Goal: Transaction & Acquisition: Book appointment/travel/reservation

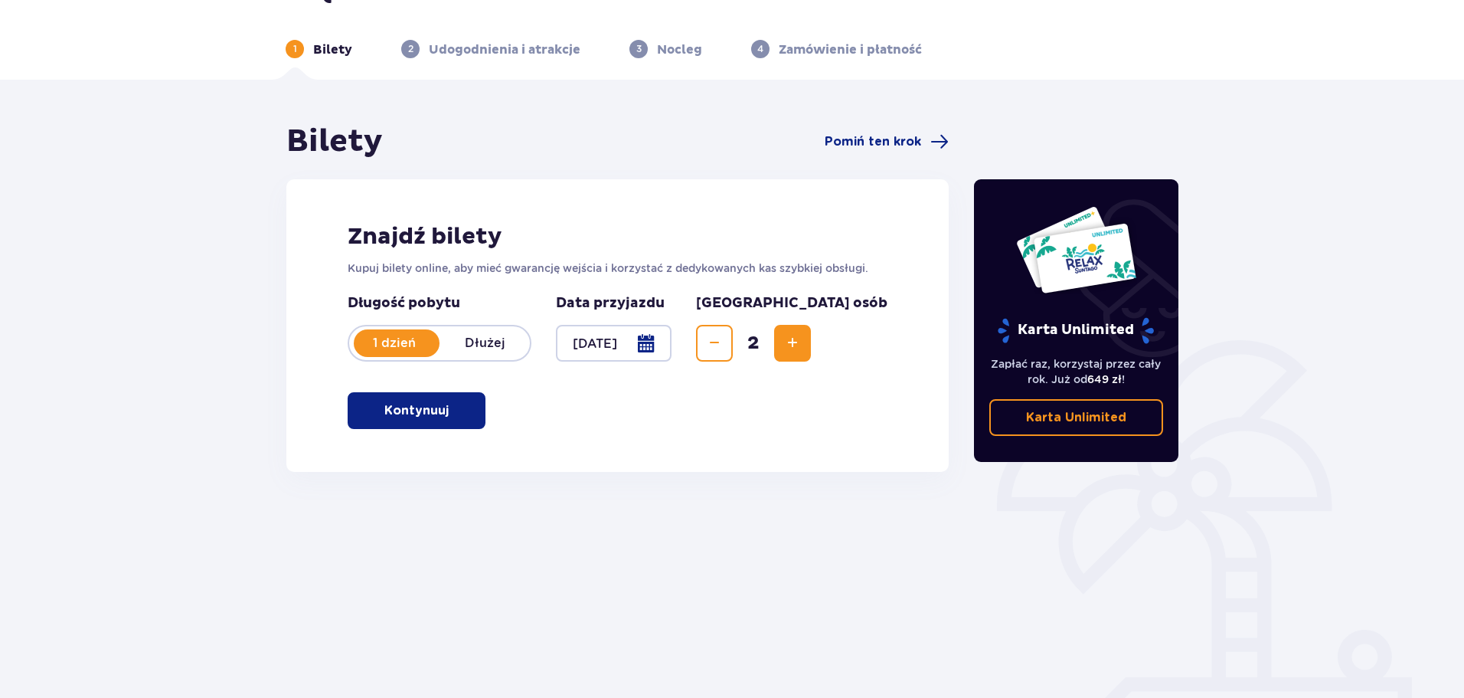
scroll to position [77, 0]
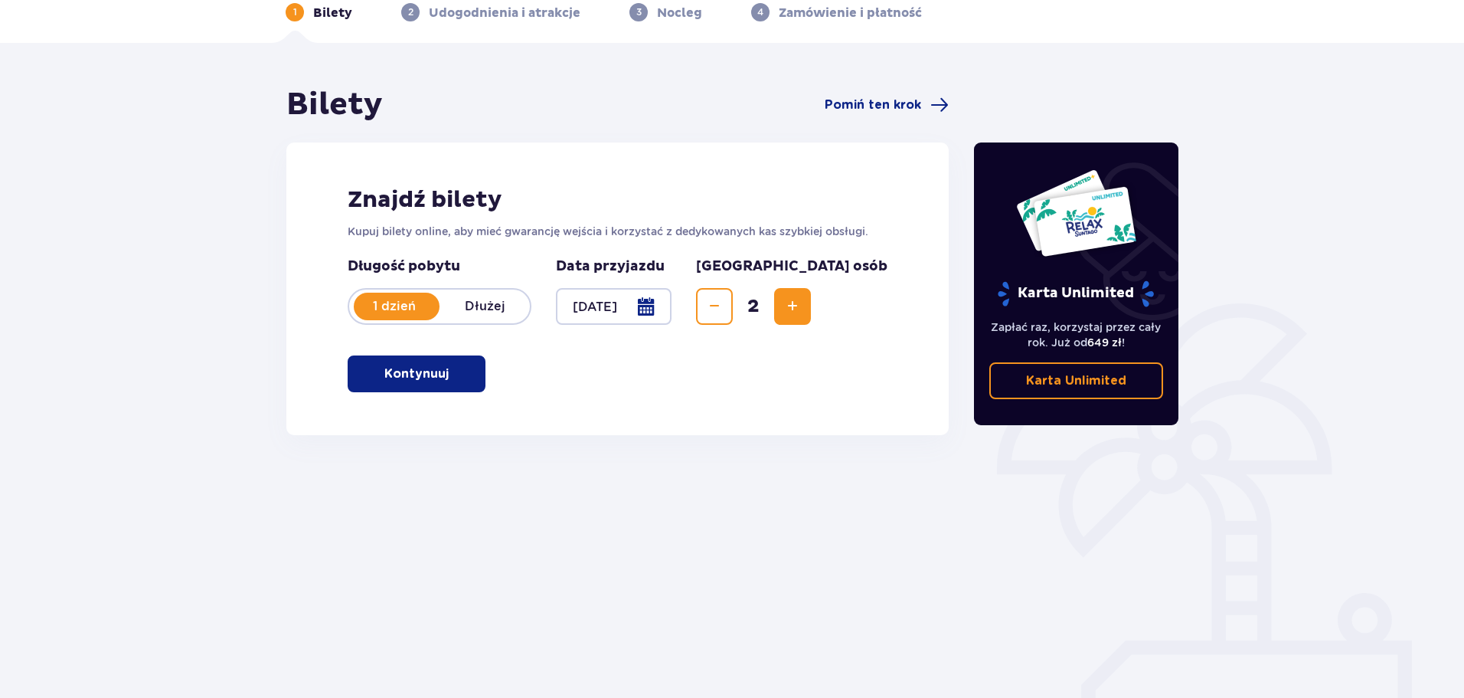
click at [453, 378] on span "button" at bounding box center [452, 374] width 18 height 18
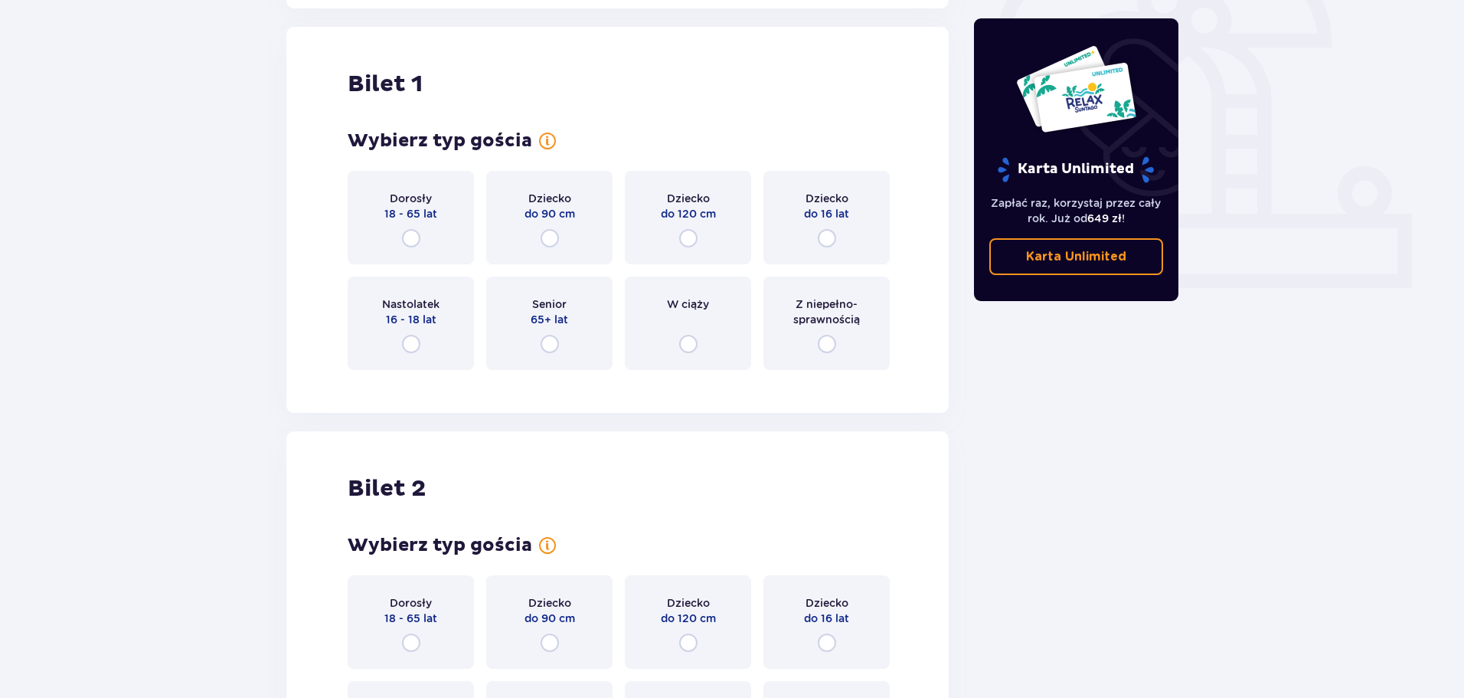
scroll to position [512, 0]
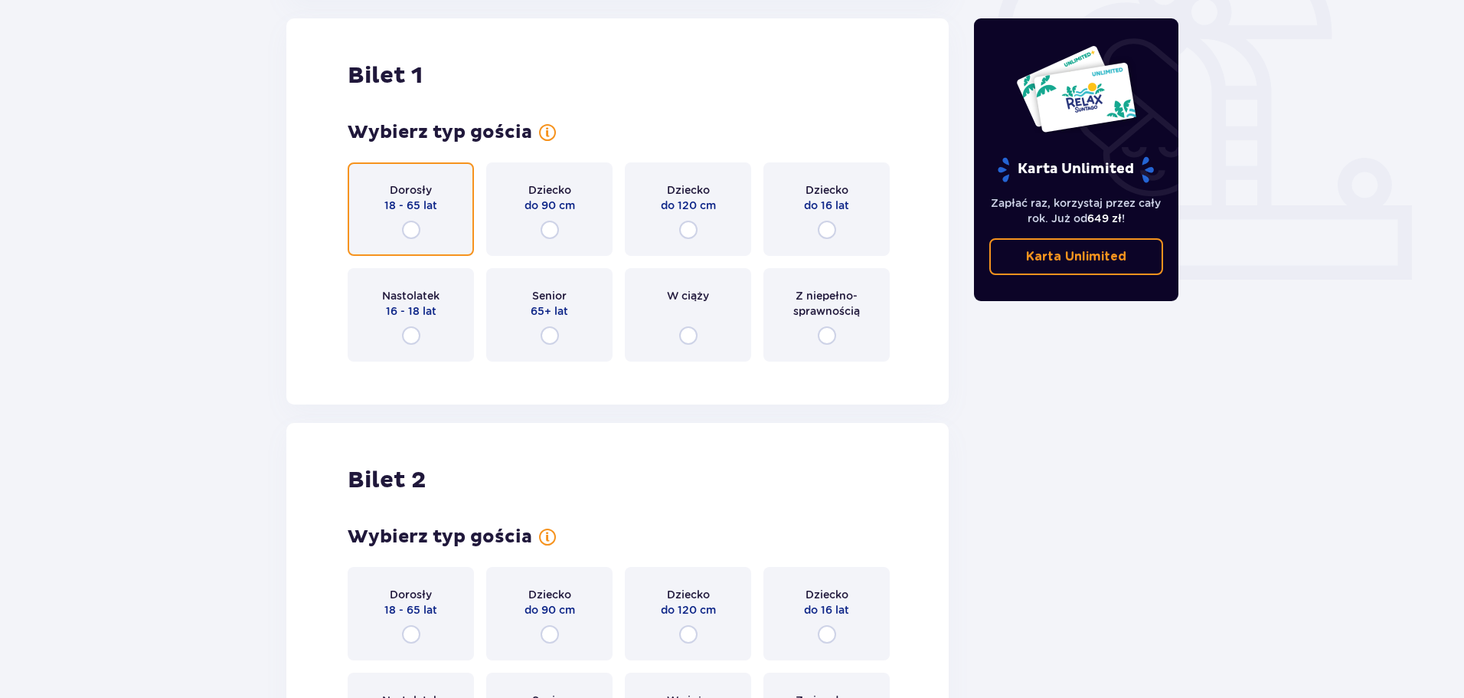
click at [415, 227] on input "radio" at bounding box center [411, 230] width 18 height 18
radio input "true"
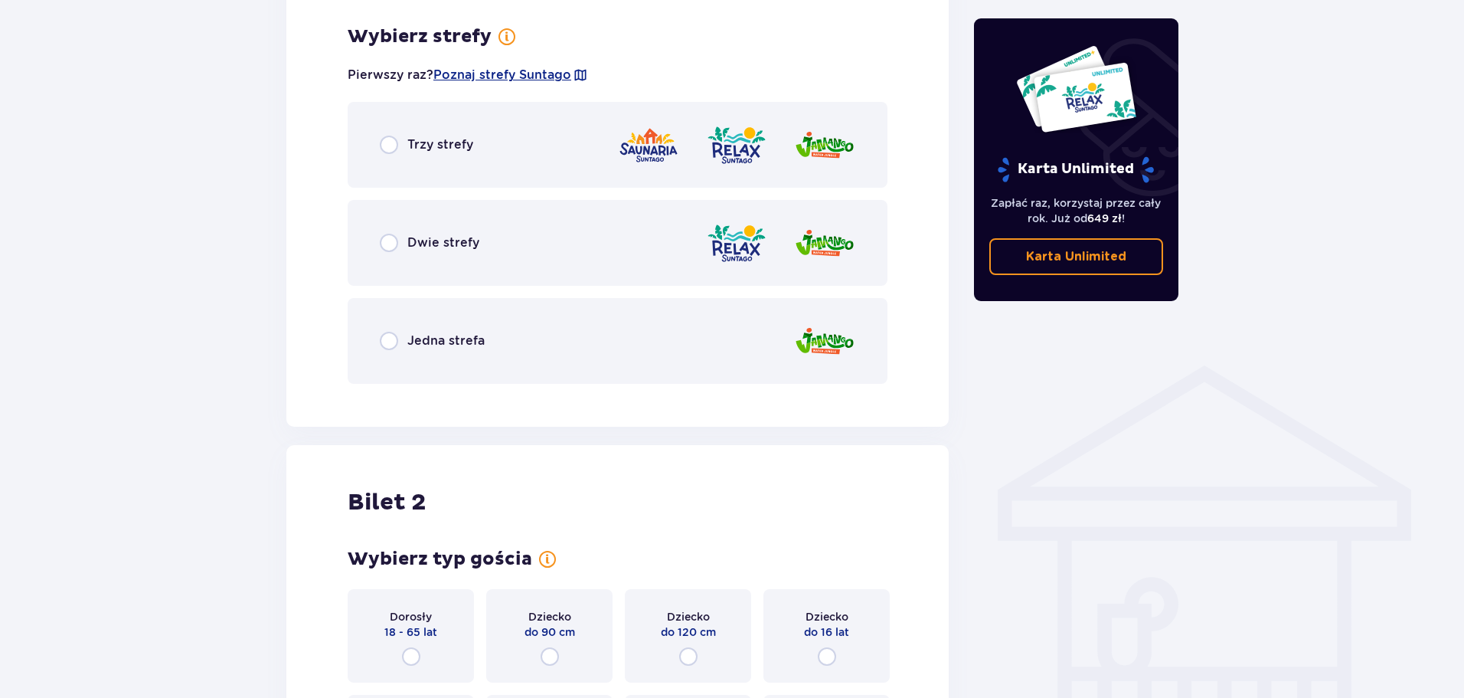
scroll to position [885, 0]
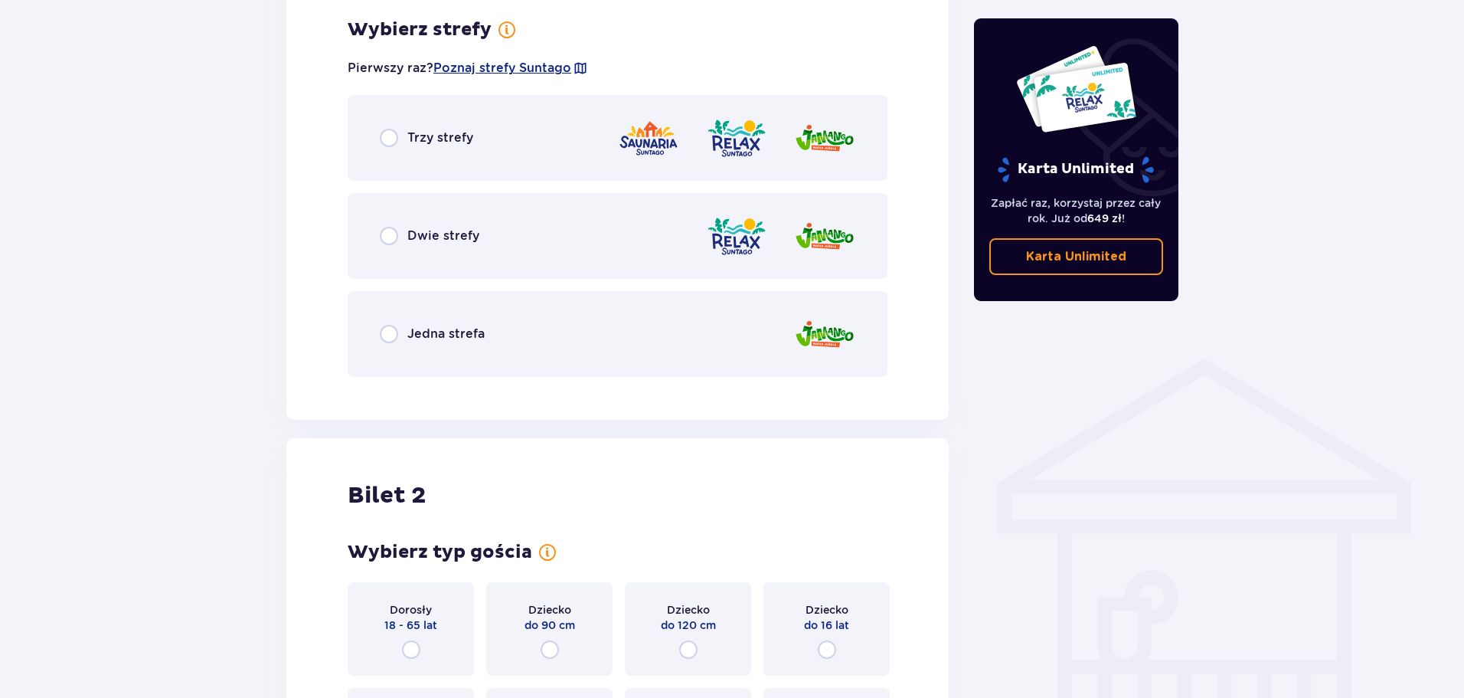
click at [417, 162] on div "Trzy strefy" at bounding box center [618, 138] width 540 height 86
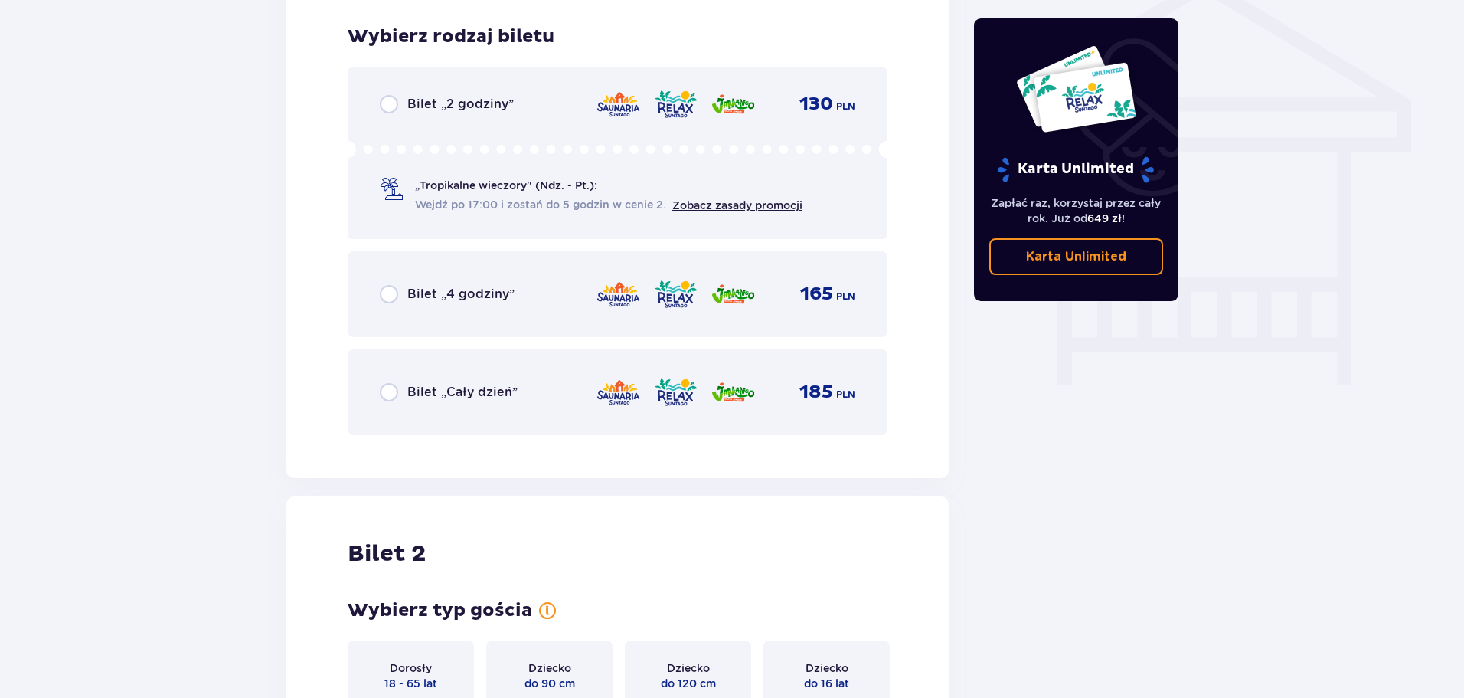
scroll to position [1274, 0]
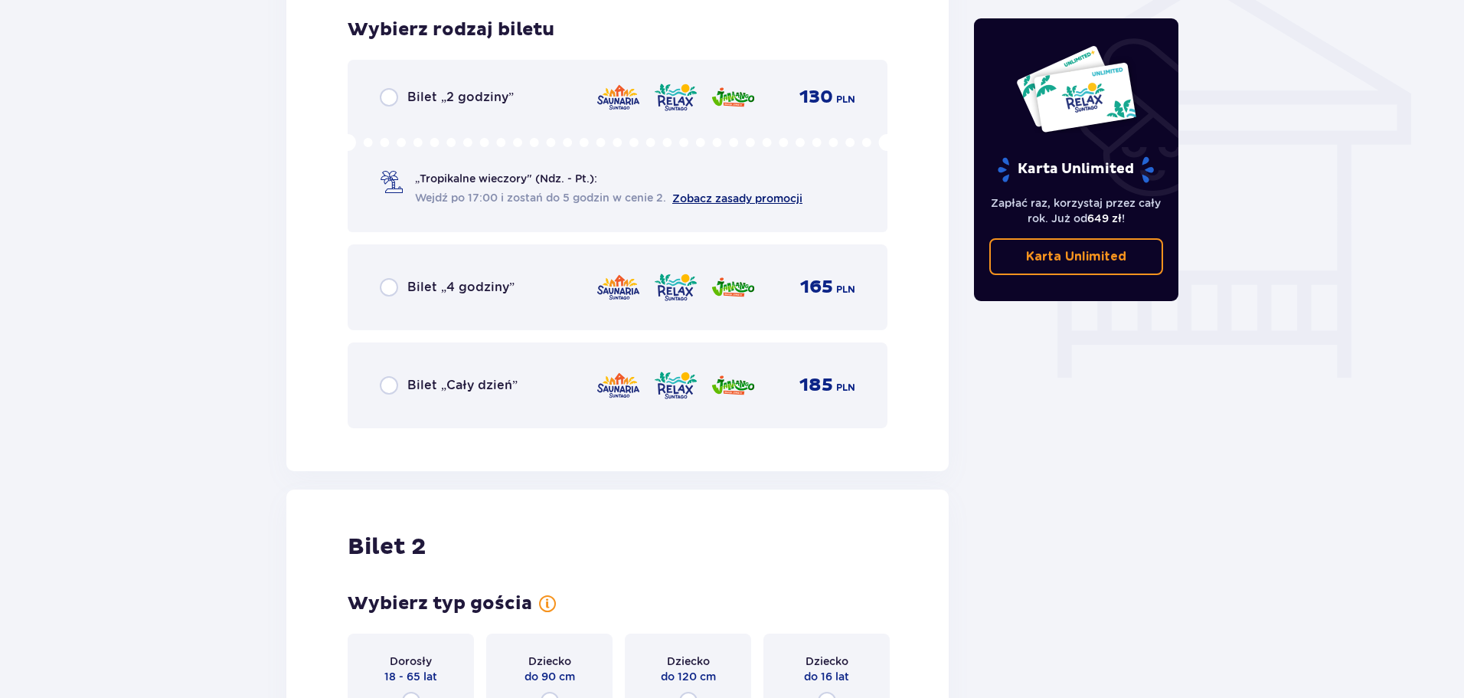
click at [714, 196] on link "Zobacz zasady promocji" at bounding box center [737, 198] width 130 height 12
click at [439, 201] on span "Wejdź po 17:00 i zostań do 5 godzin w cenie 2." at bounding box center [540, 197] width 251 height 15
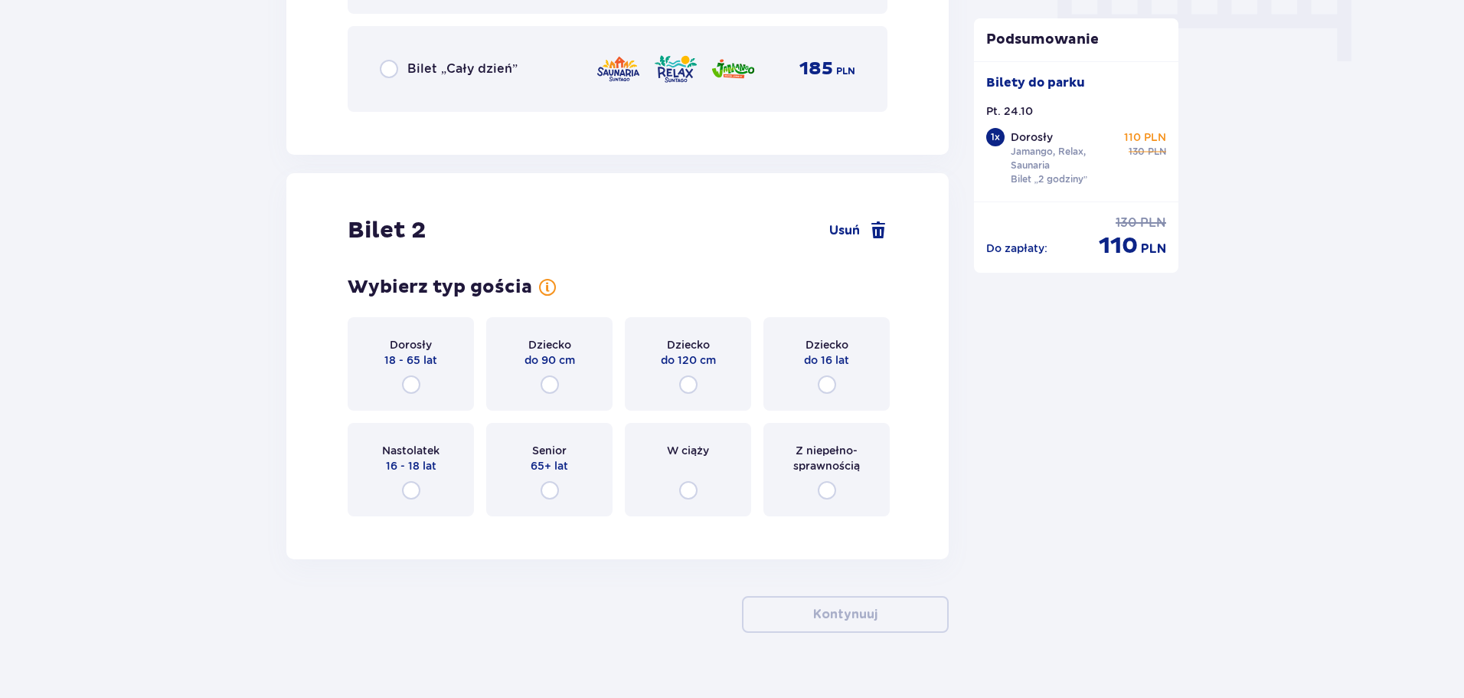
scroll to position [1617, 0]
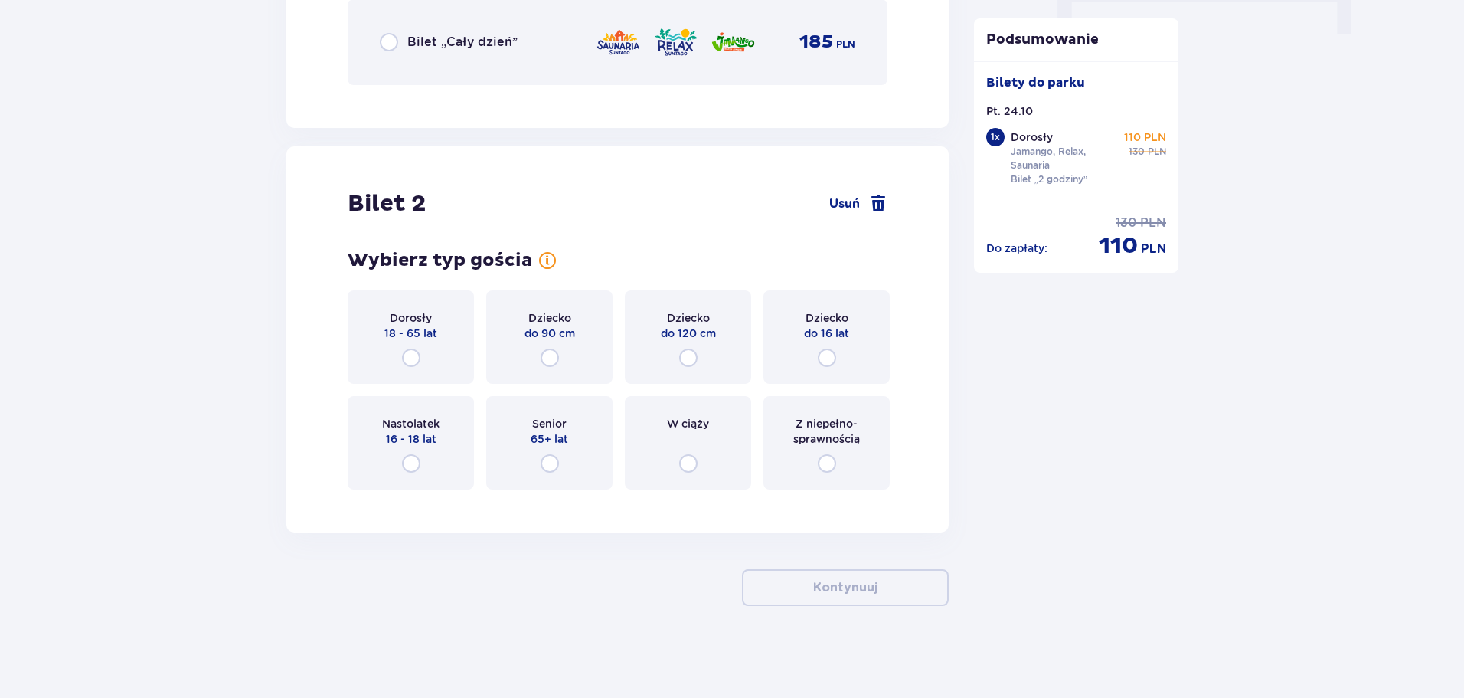
click at [403, 345] on div "Dorosły 18 - 65 lat" at bounding box center [411, 336] width 126 height 93
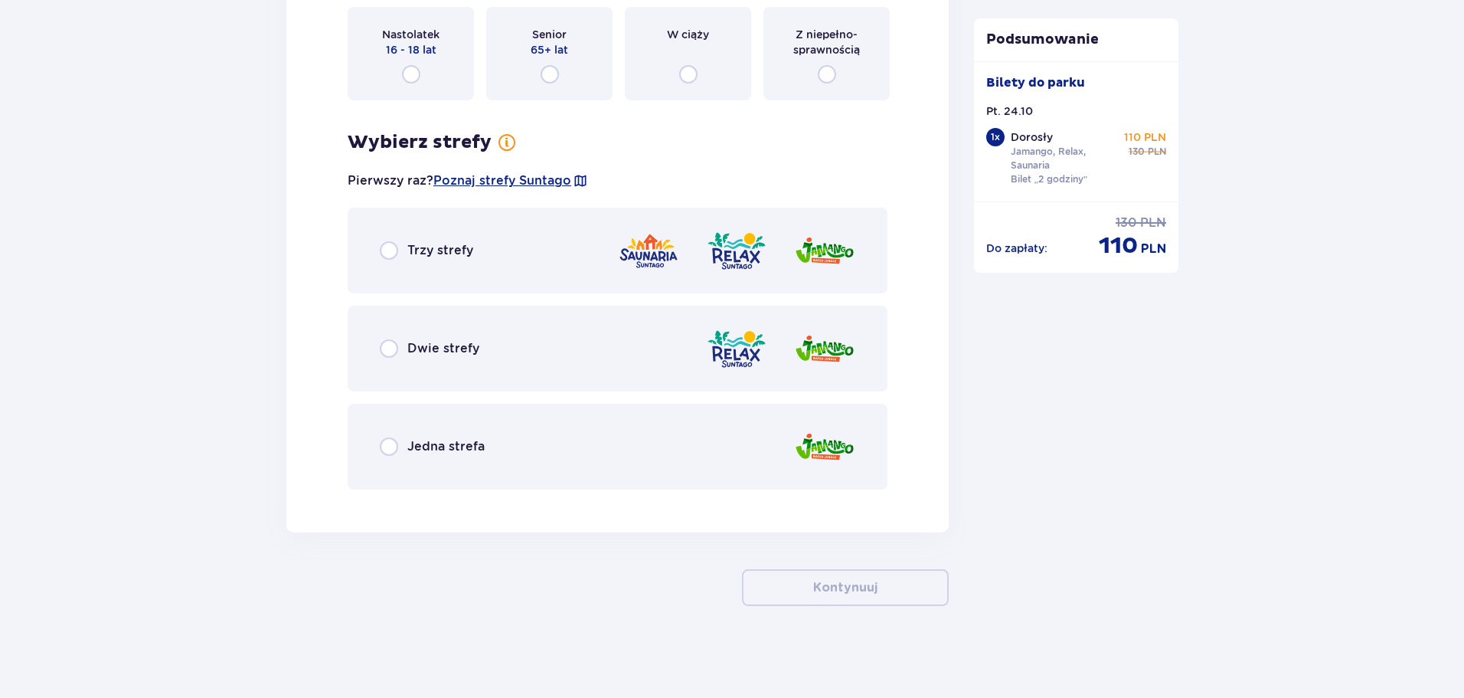
click at [410, 289] on div "Trzy strefy" at bounding box center [618, 251] width 540 height 86
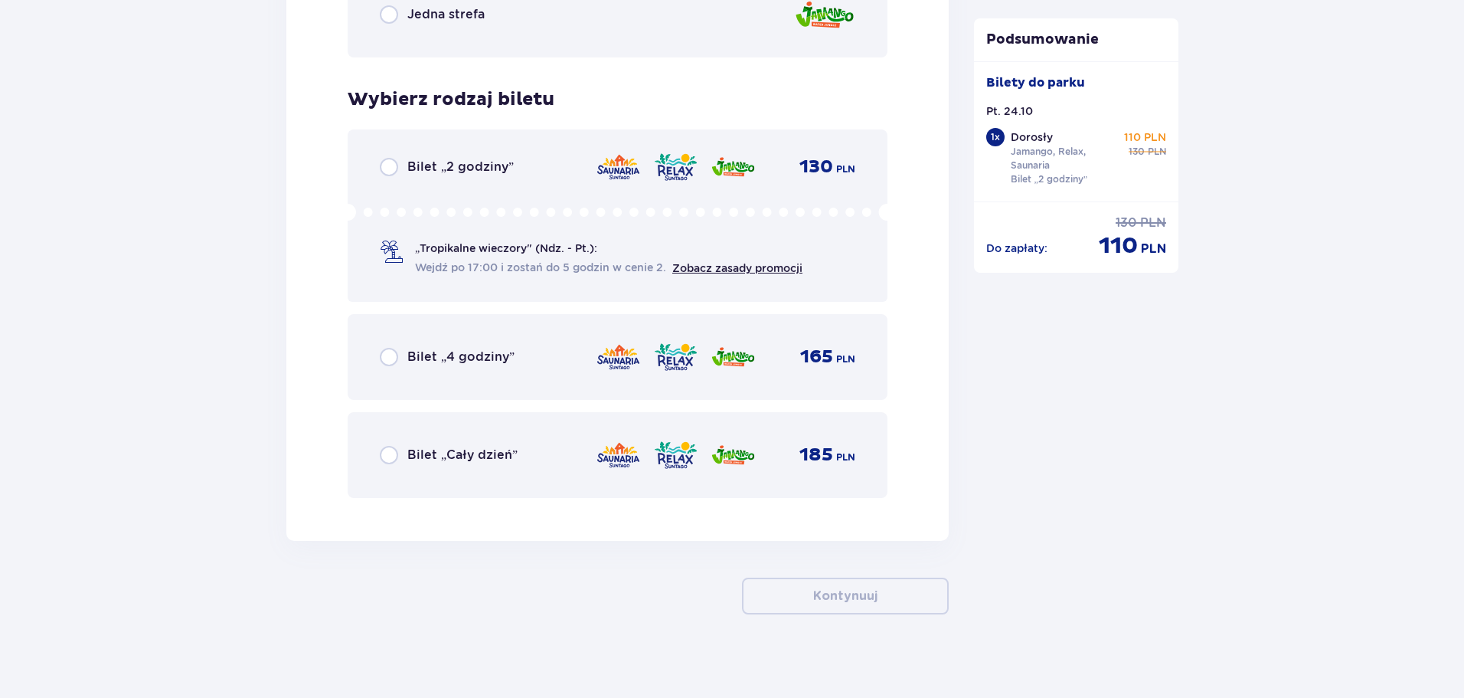
scroll to position [2447, 0]
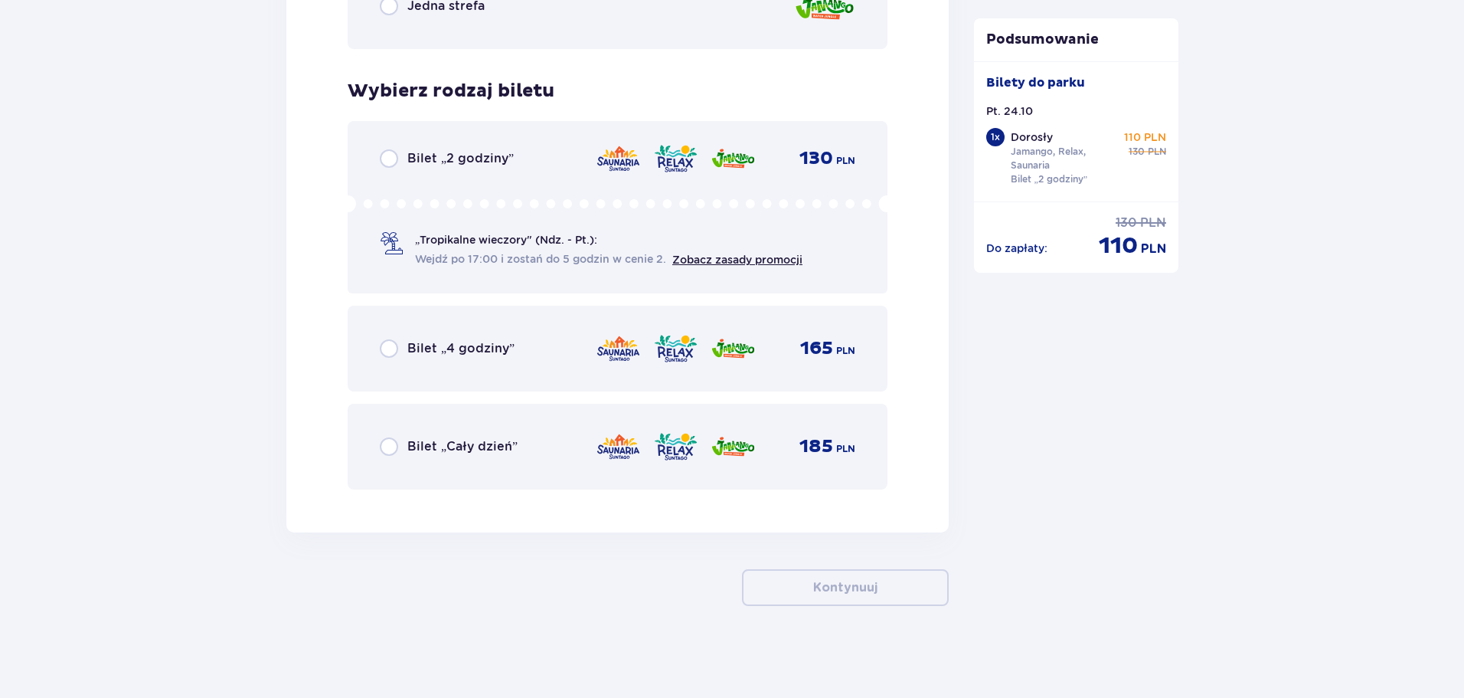
click at [410, 196] on icon at bounding box center [618, 203] width 540 height 17
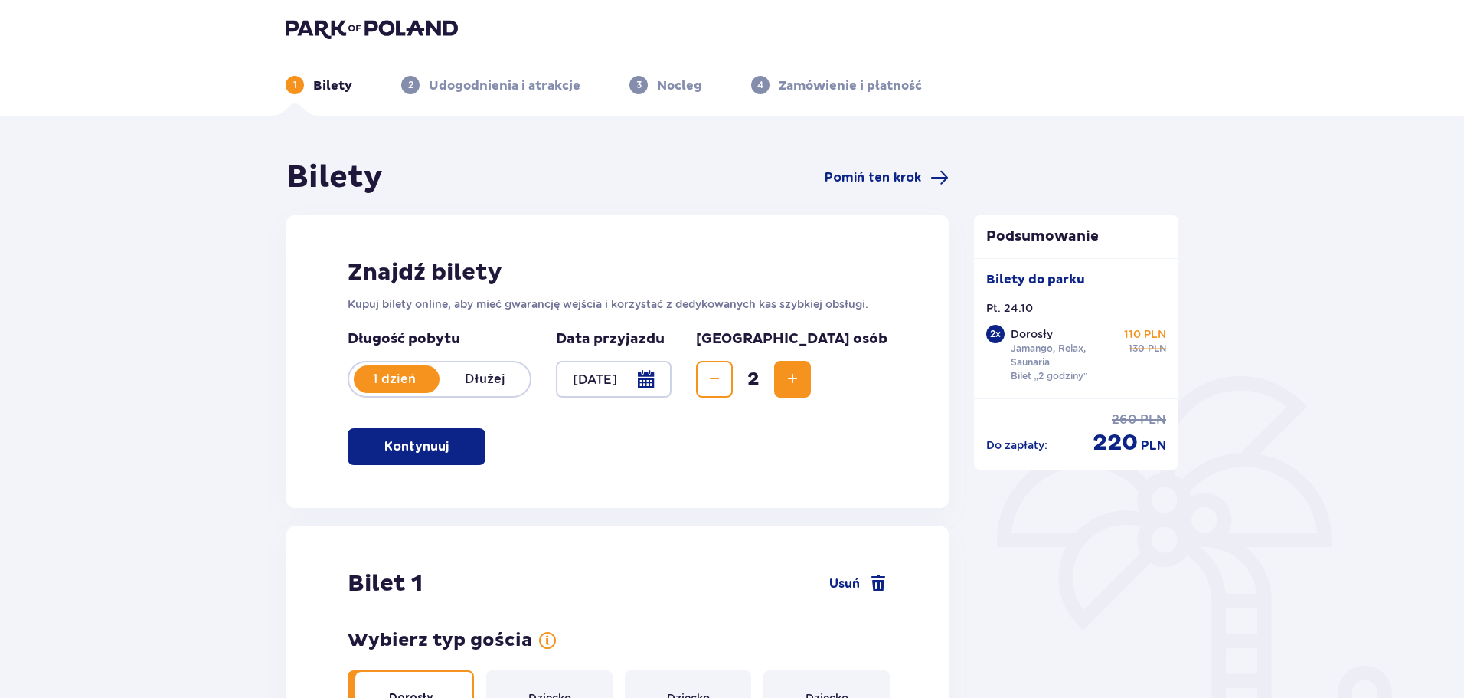
scroll to position [0, 0]
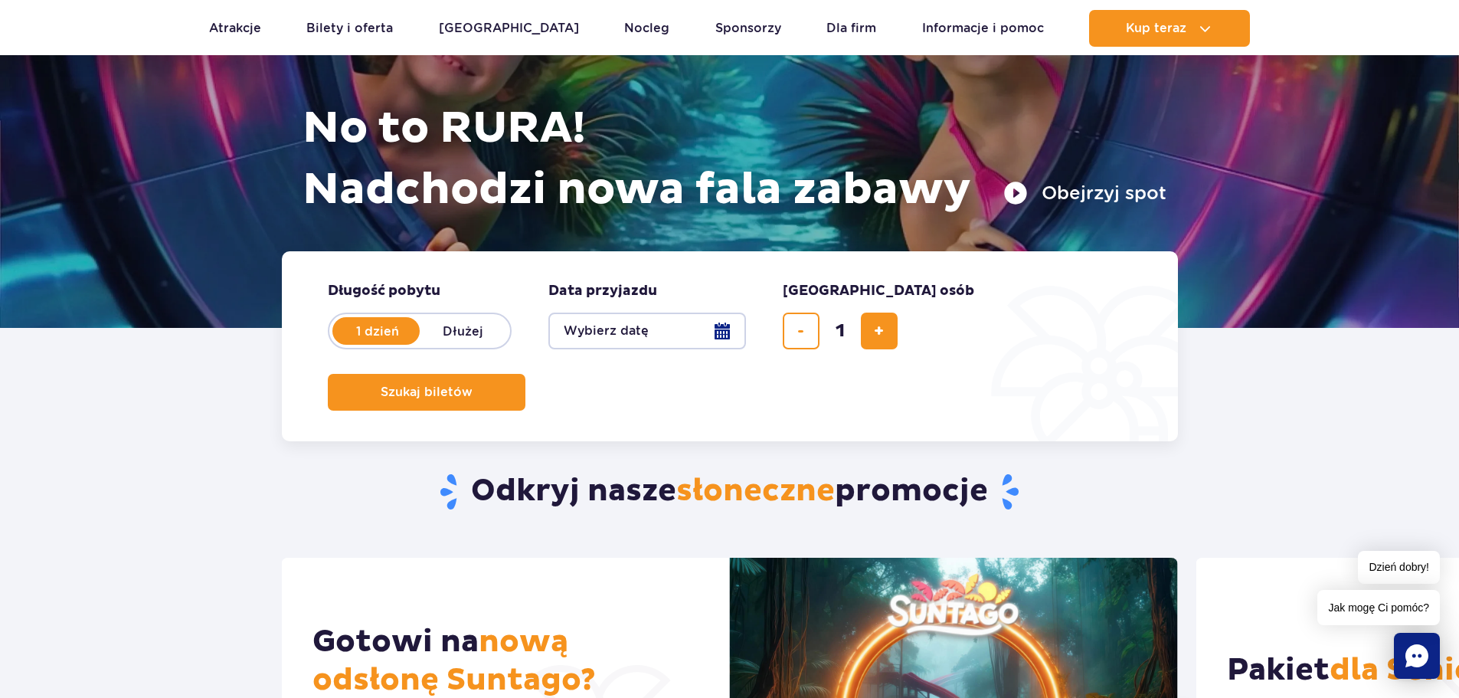
click at [608, 329] on button "Wybierz datę" at bounding box center [647, 330] width 198 height 37
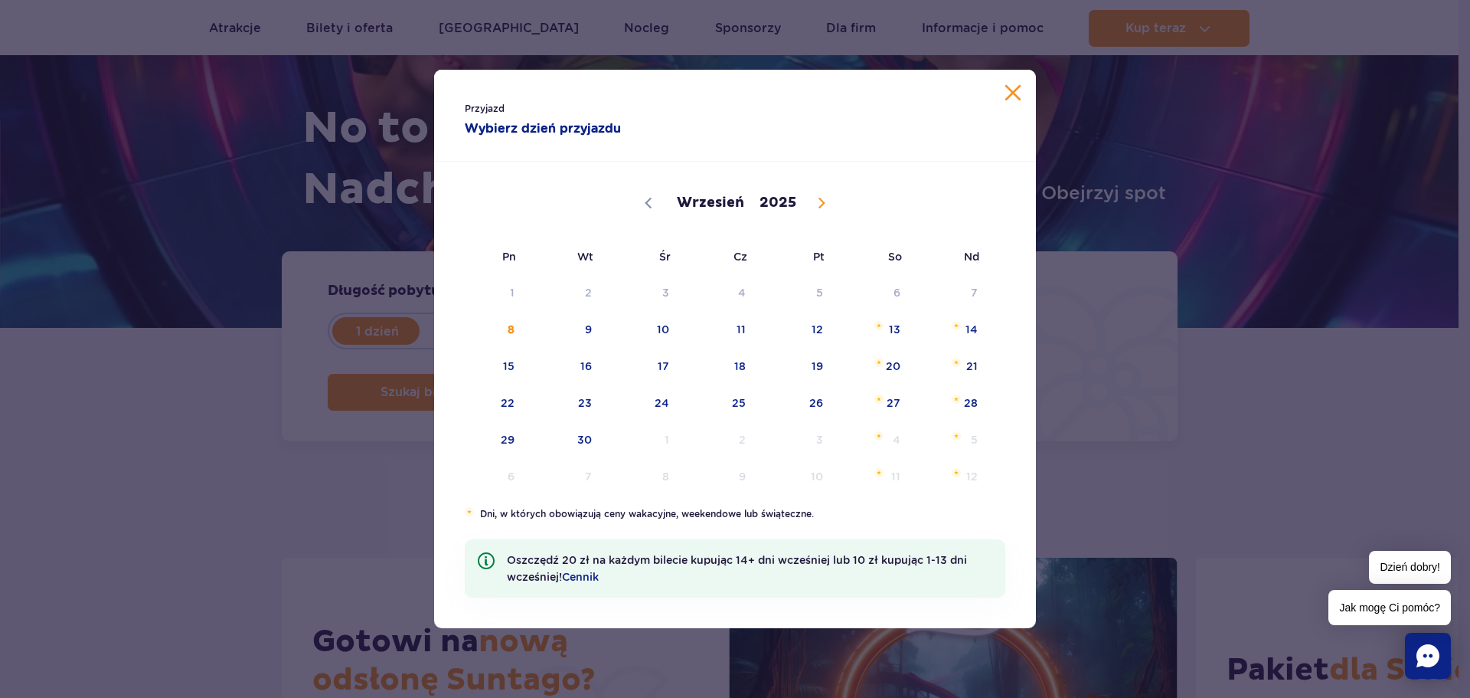
click at [819, 202] on icon at bounding box center [821, 203] width 11 height 11
select select "10"
click at [816, 366] on span "14" at bounding box center [796, 365] width 77 height 35
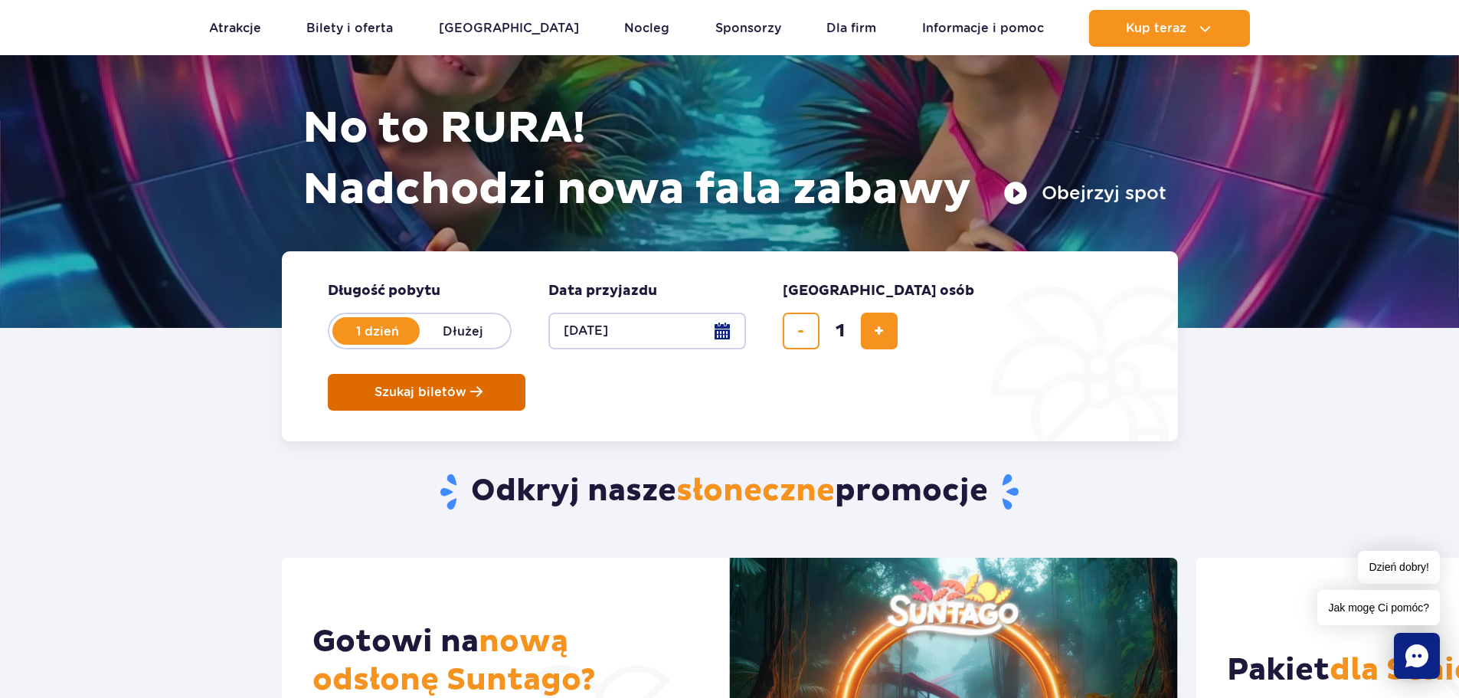
click at [525, 374] on button "Szukaj biletów" at bounding box center [427, 392] width 198 height 37
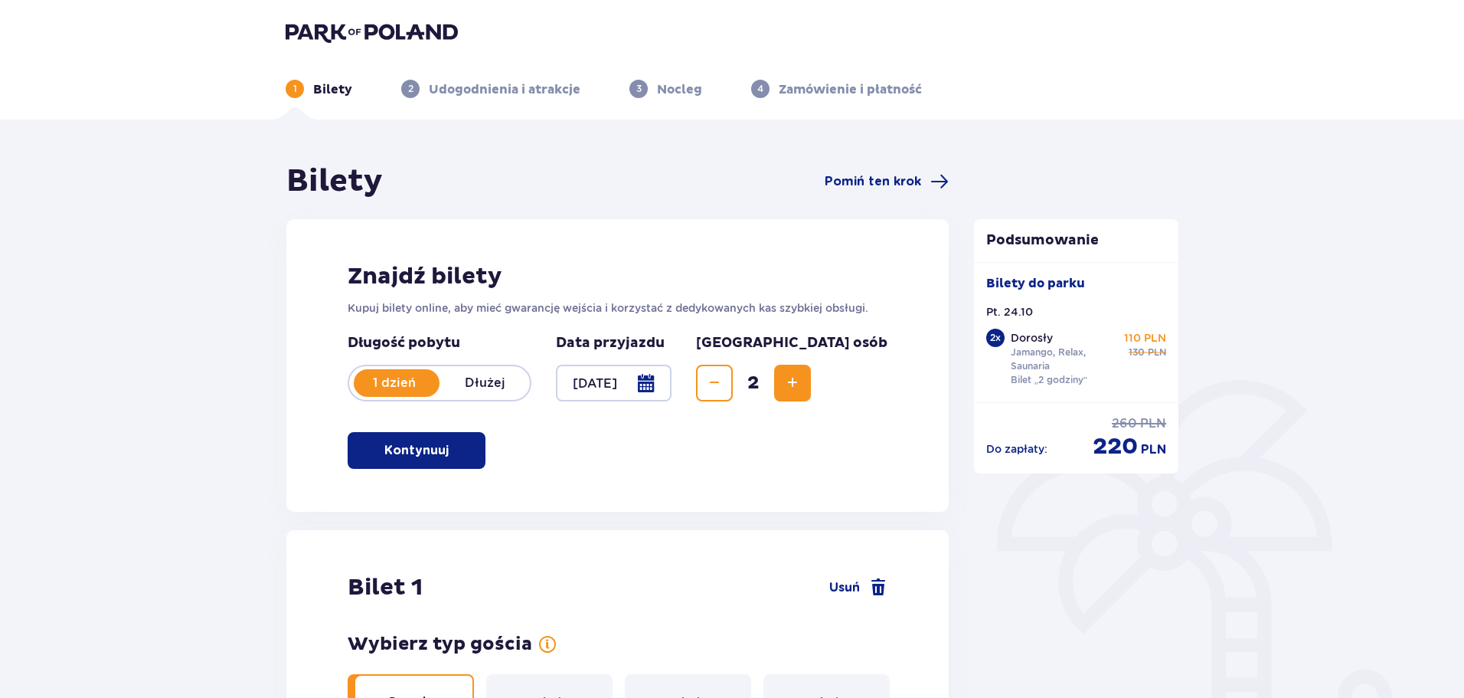
click at [314, 41] on img at bounding box center [372, 31] width 172 height 21
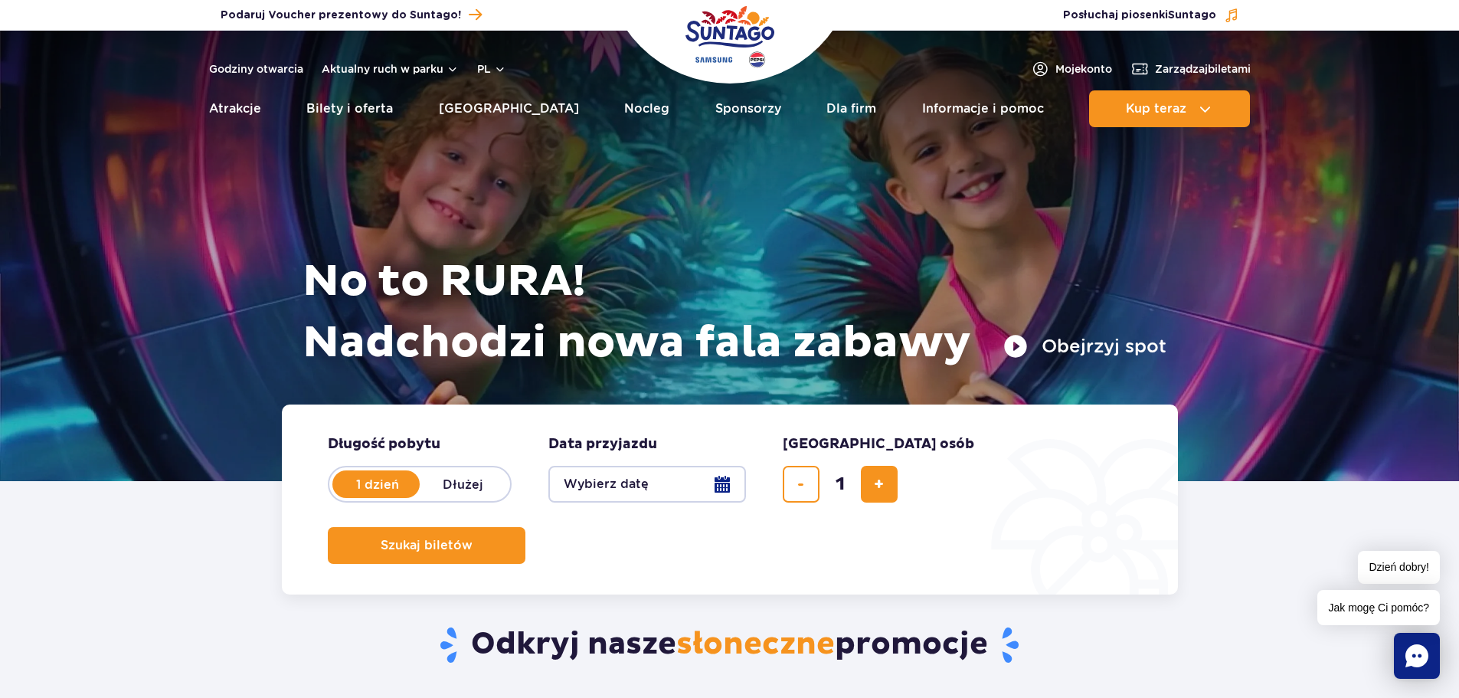
click at [613, 504] on form "Długość pobytu długość pobytu w hero 1 dzień Dłużej Data przyjazdu data przyjaz…" at bounding box center [730, 499] width 896 height 190
click at [614, 472] on button "Wybierz datę" at bounding box center [647, 484] width 198 height 37
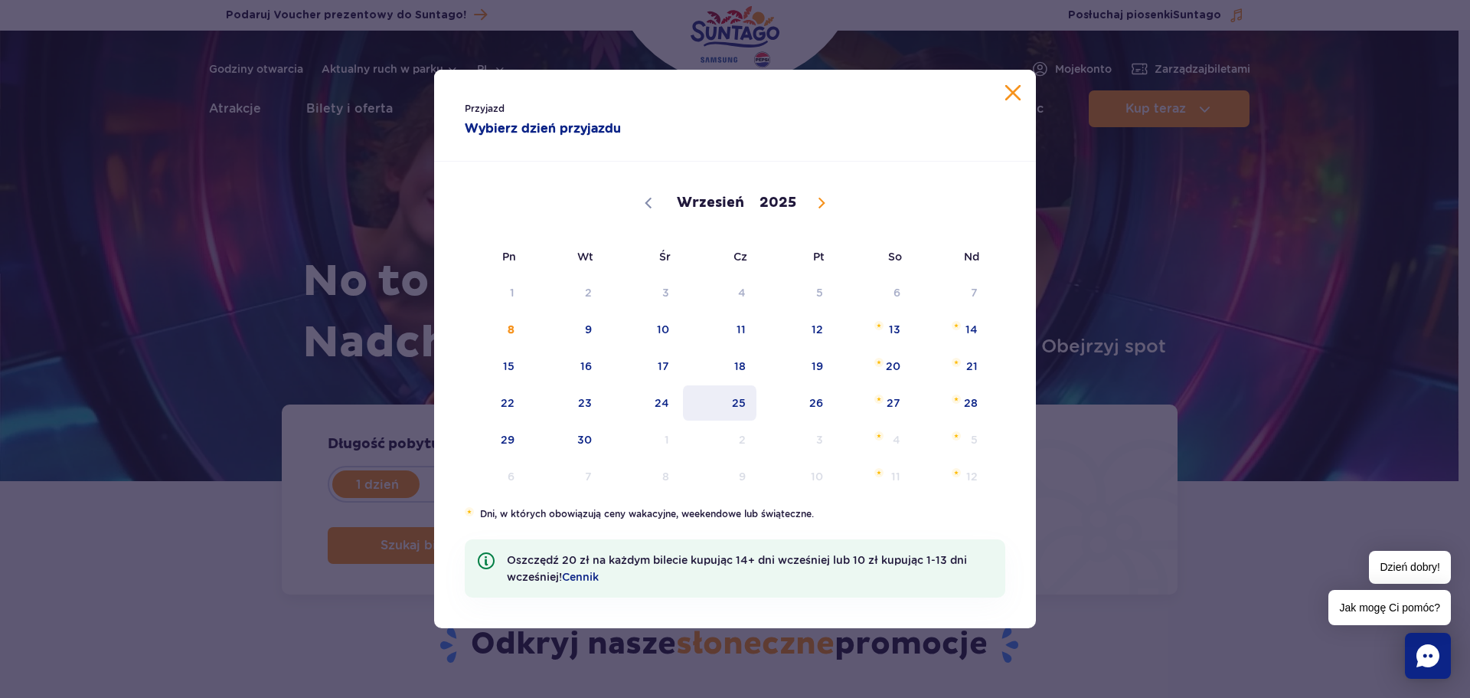
click at [738, 396] on span "25" at bounding box center [720, 402] width 77 height 35
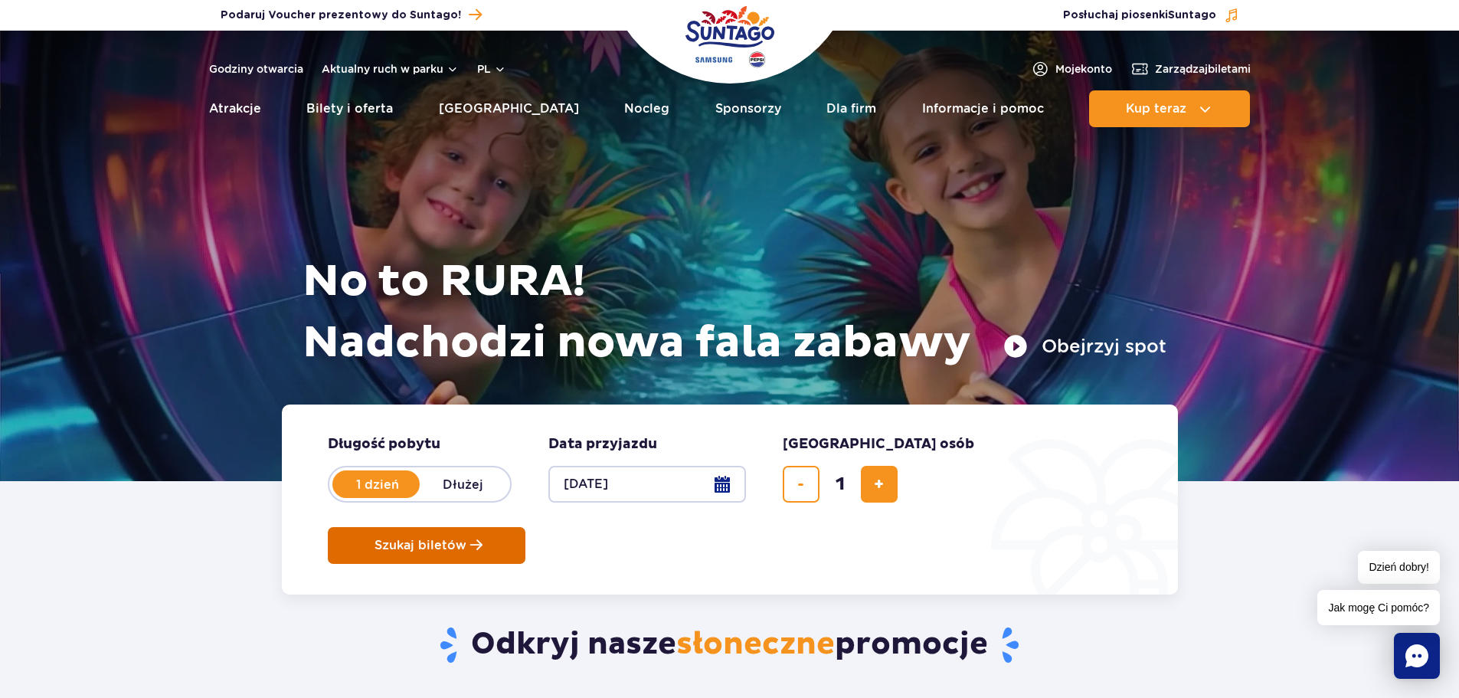
click at [466, 538] on span "Szukaj biletów" at bounding box center [420, 545] width 92 height 14
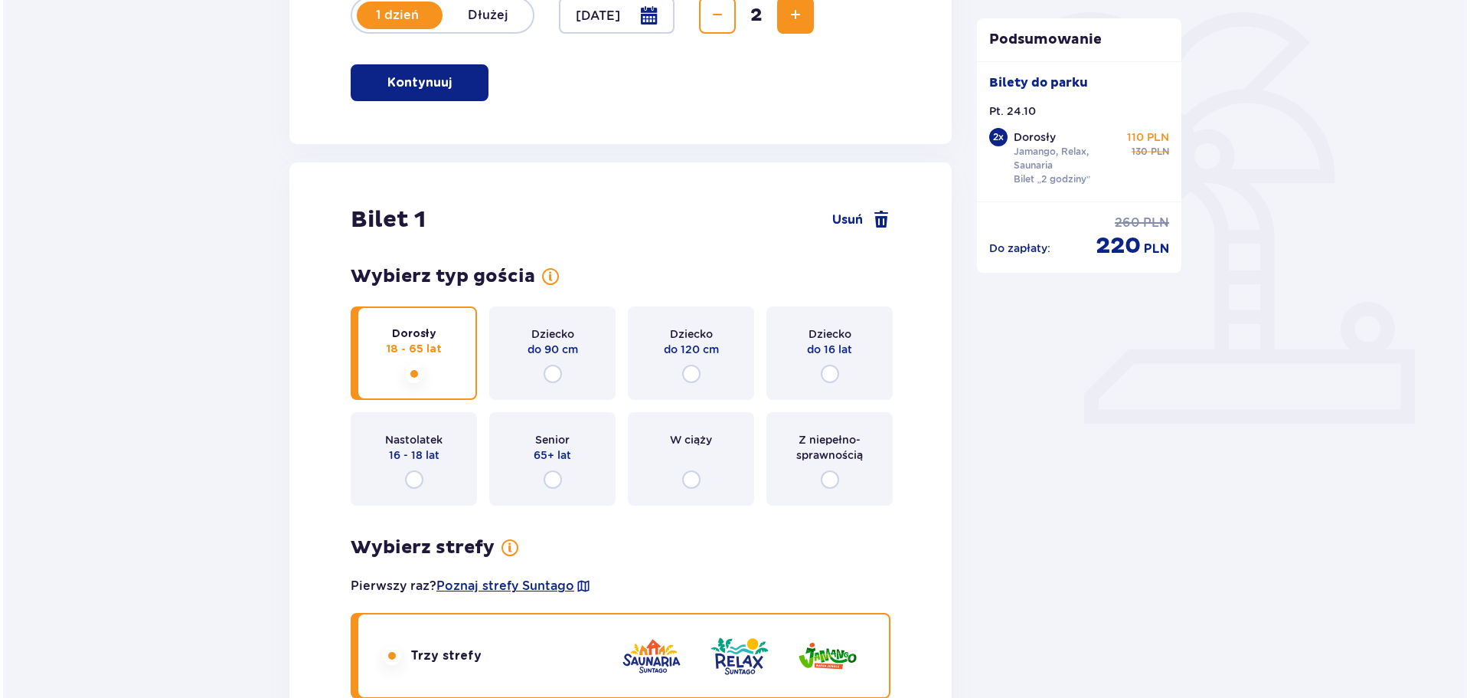
scroll to position [153, 0]
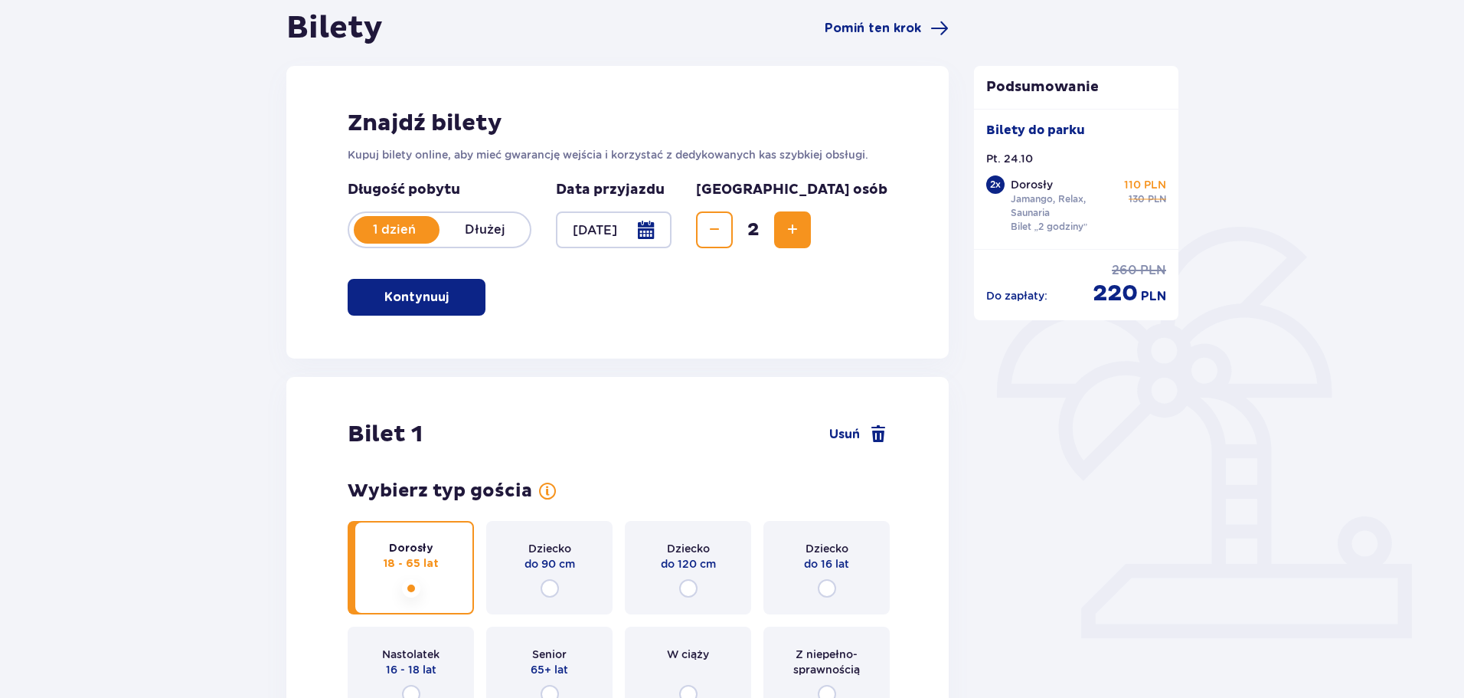
click at [591, 226] on div at bounding box center [614, 229] width 116 height 37
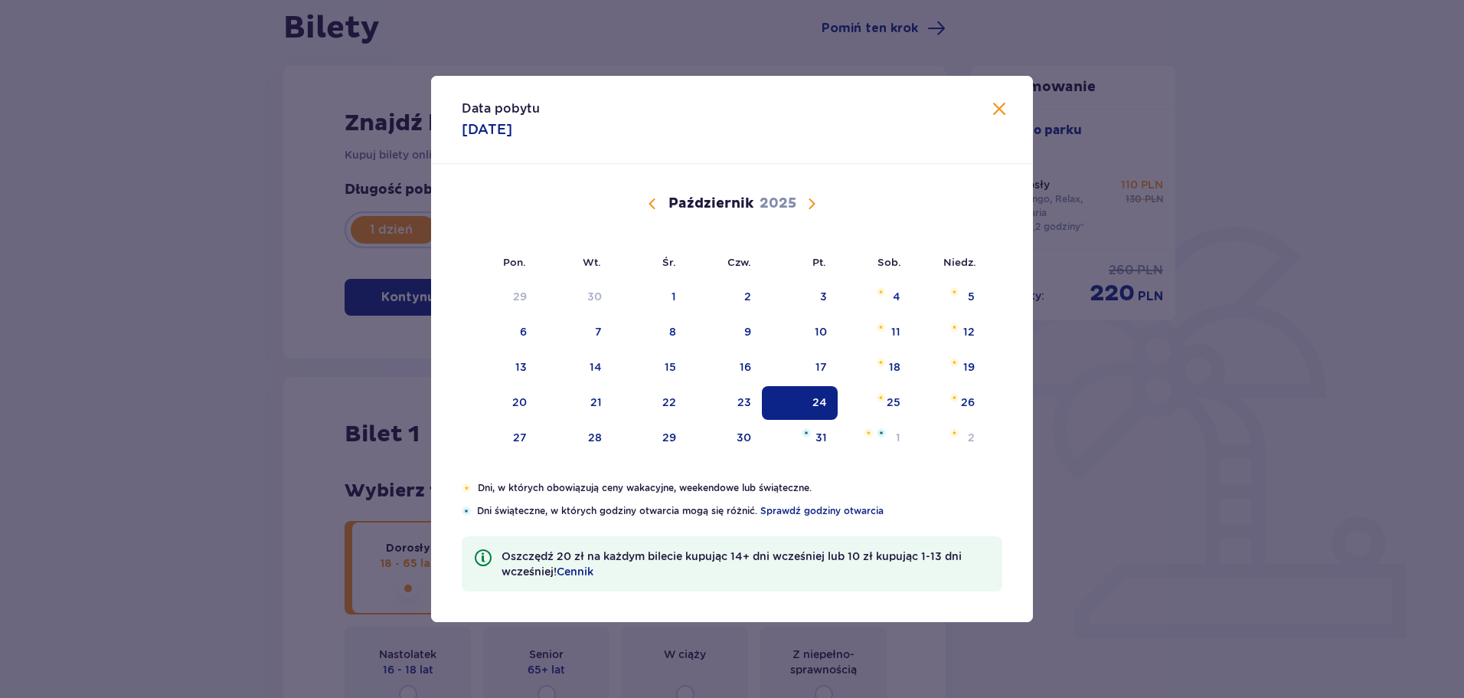
click at [592, 213] on div "Październik 2025" at bounding box center [732, 204] width 507 height 18
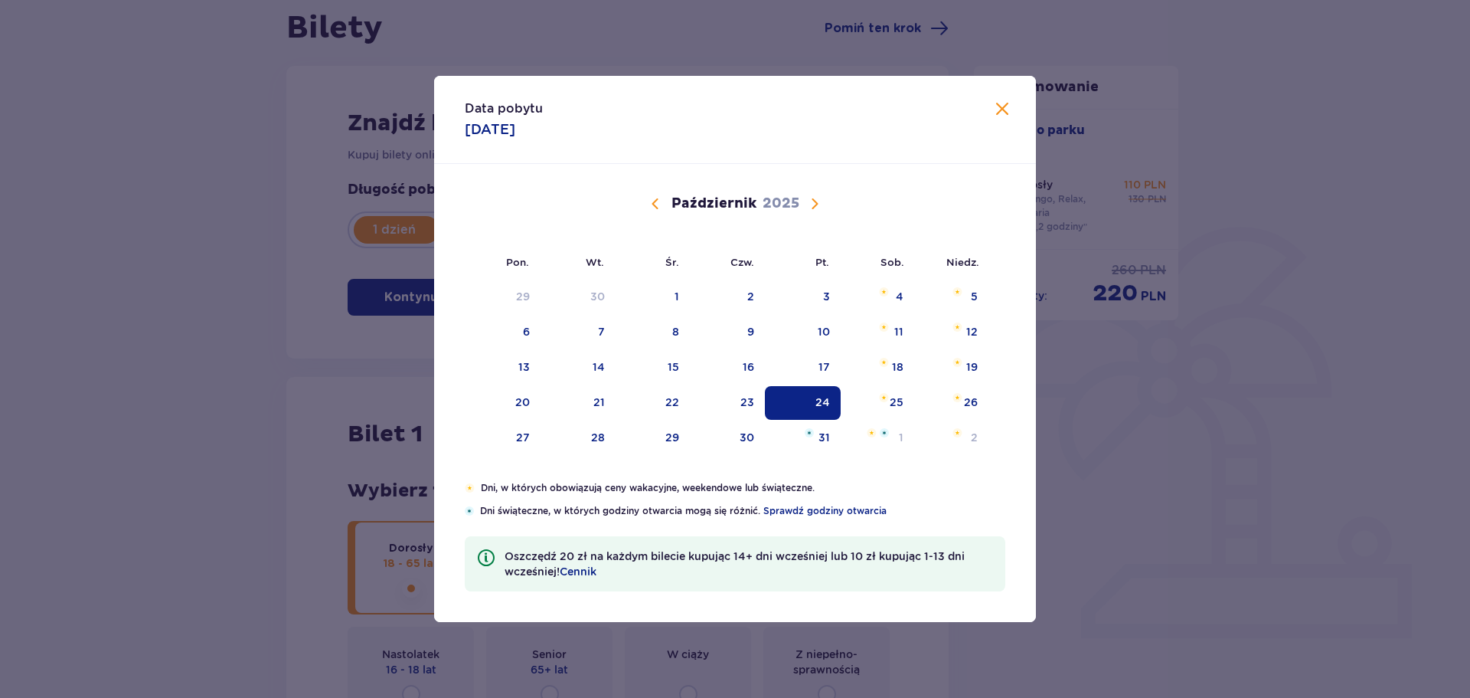
click at [654, 203] on span "Calendar" at bounding box center [655, 204] width 18 height 18
click at [831, 374] on div "19" at bounding box center [801, 368] width 74 height 34
type input "19.09.25"
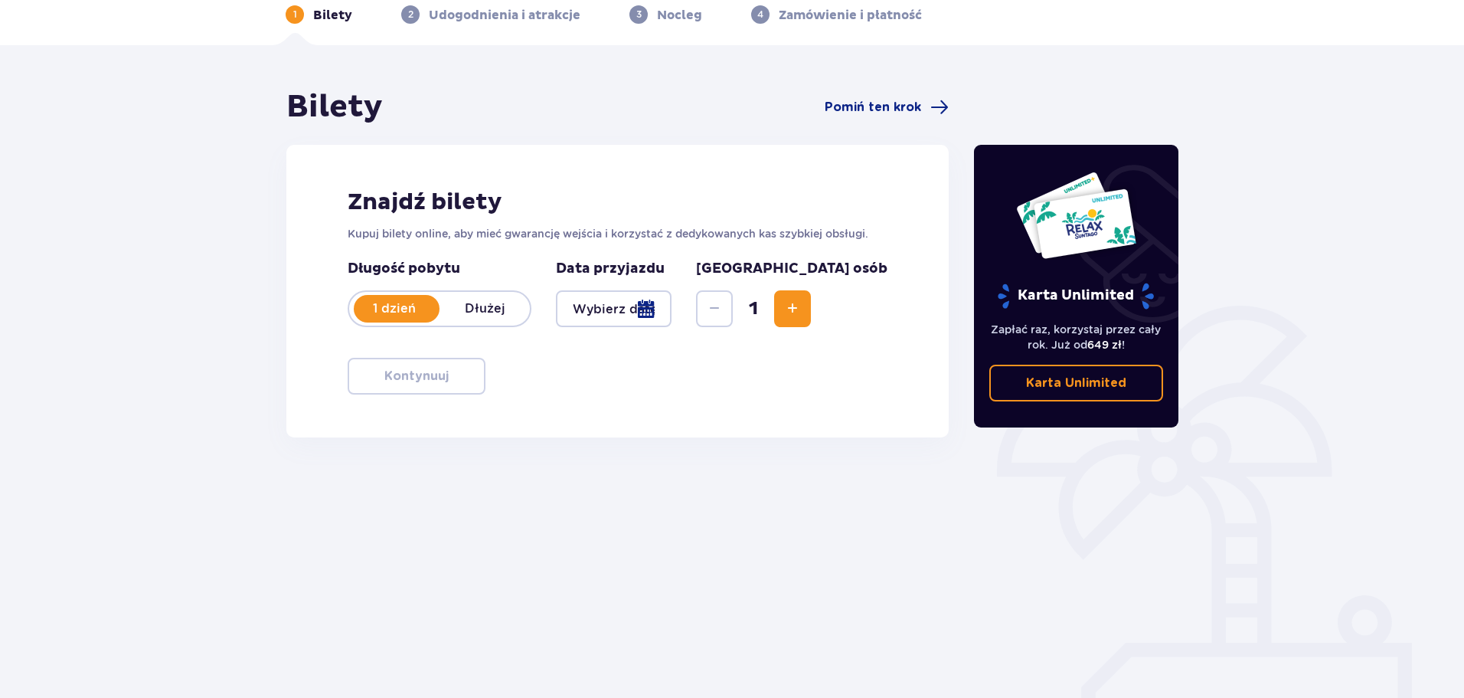
scroll to position [77, 0]
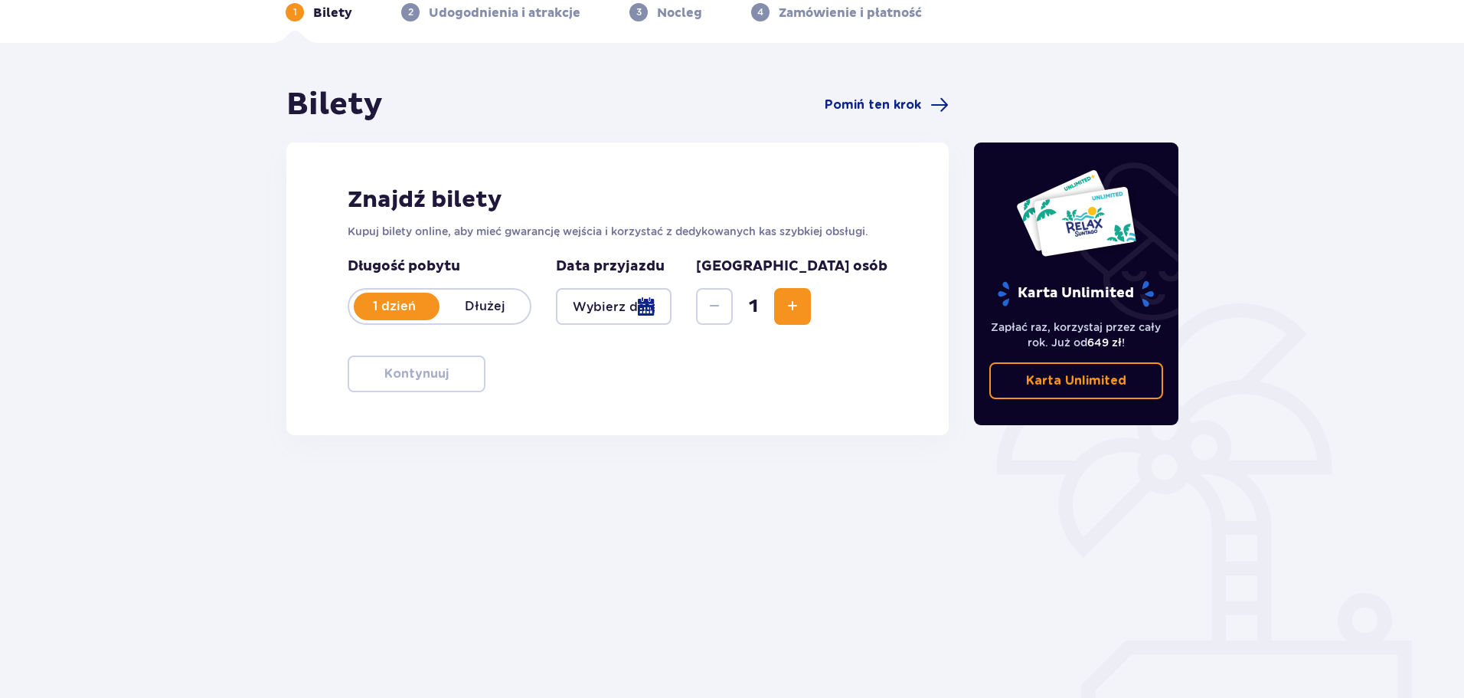
click at [672, 315] on div at bounding box center [614, 306] width 116 height 37
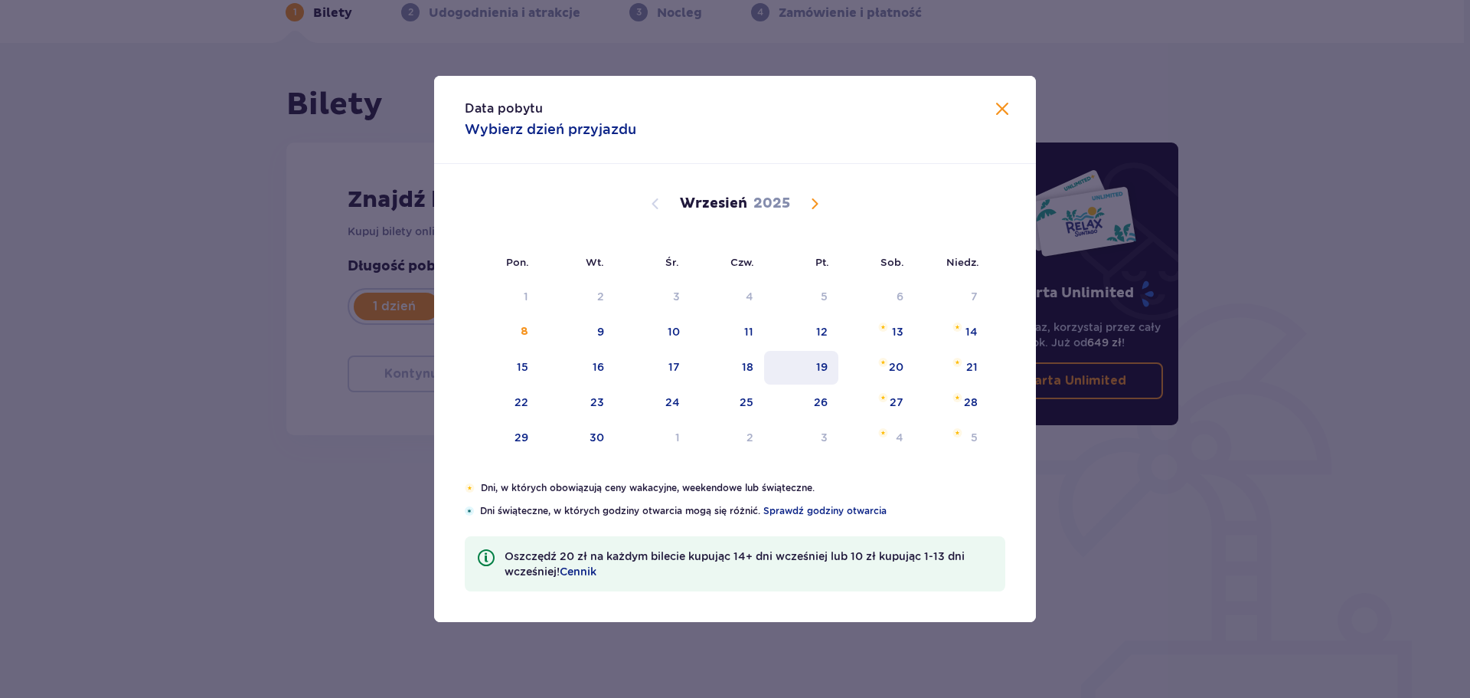
click at [816, 371] on div "19" at bounding box center [821, 366] width 11 height 15
type input "19.09.25"
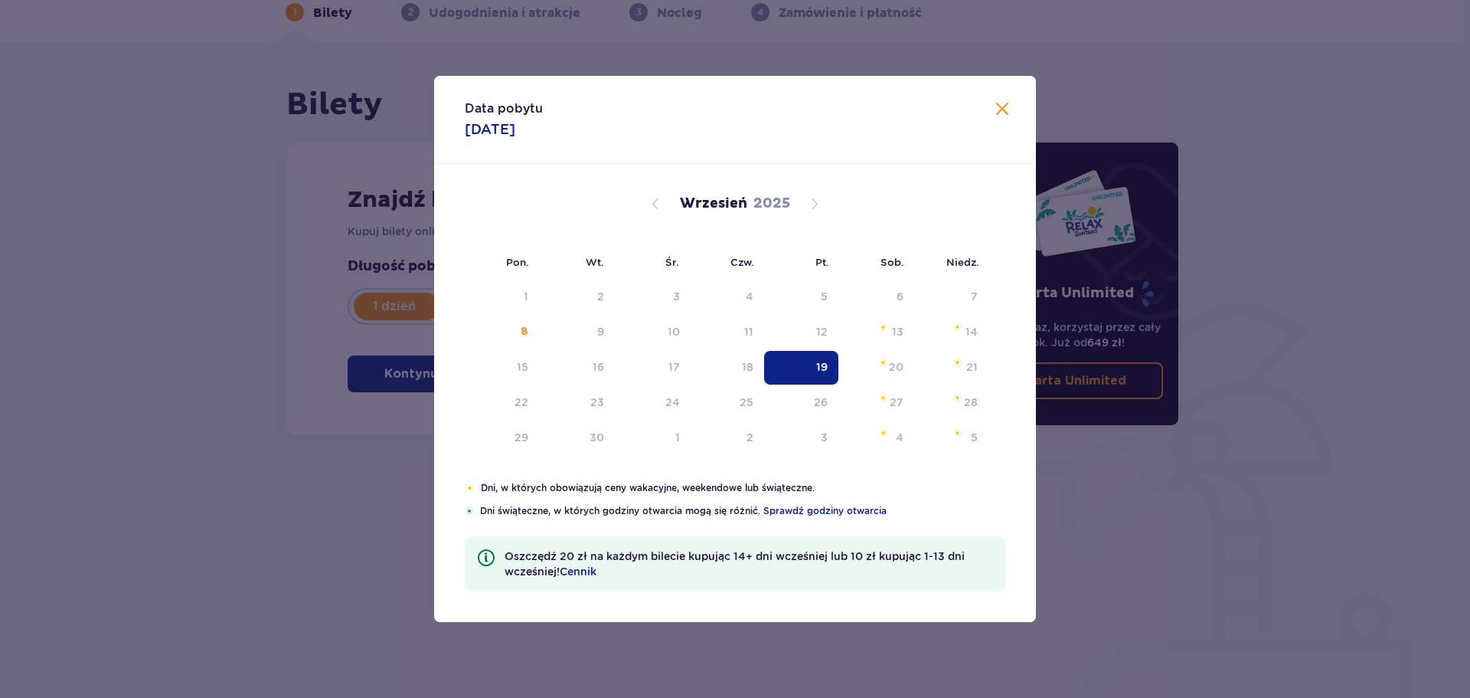
click at [803, 356] on div "19" at bounding box center [801, 368] width 74 height 34
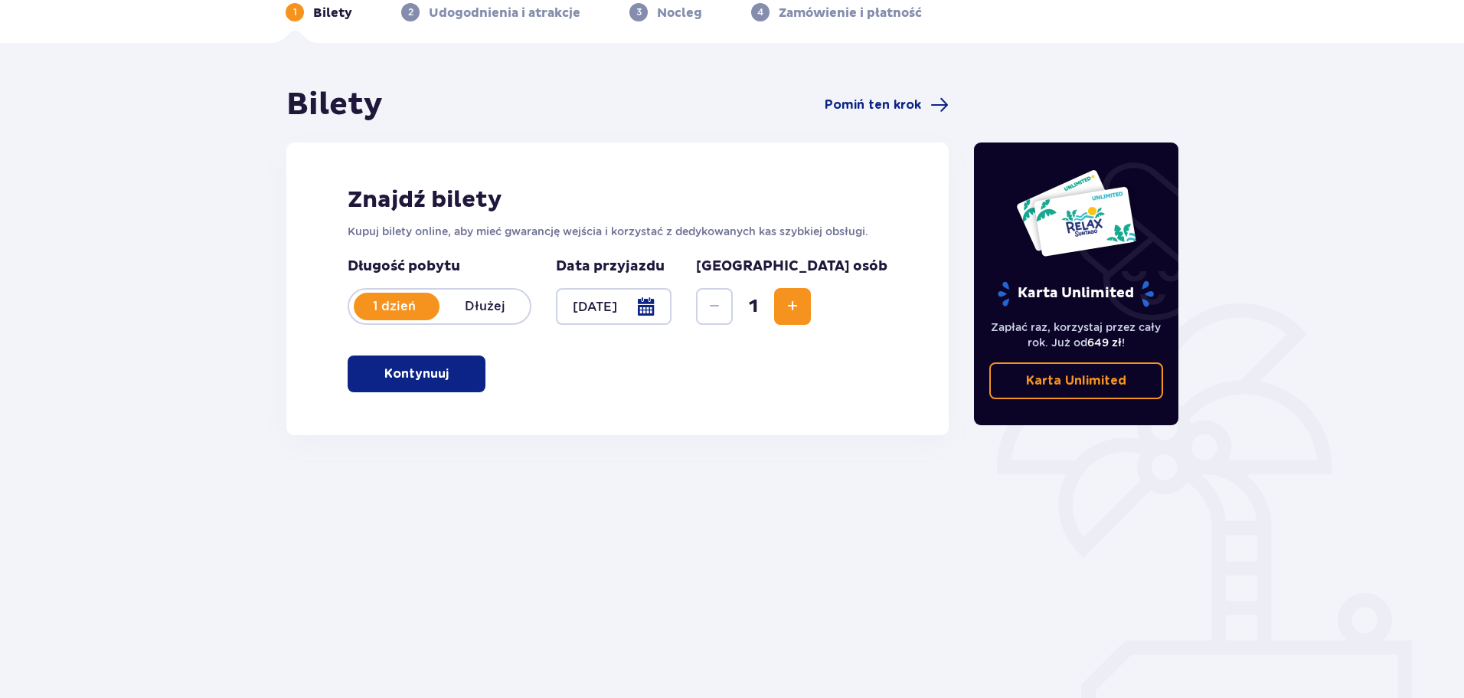
click at [440, 386] on button "Kontynuuj" at bounding box center [417, 373] width 138 height 37
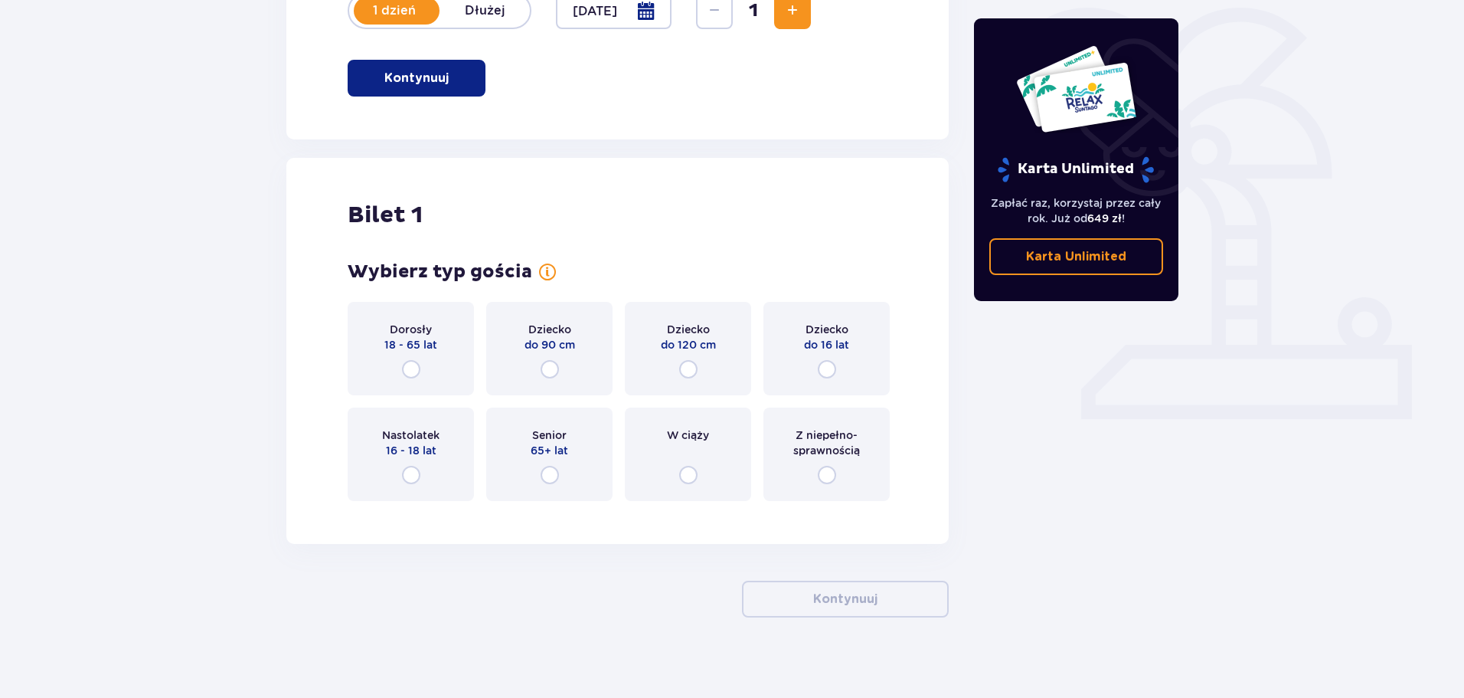
scroll to position [384, 0]
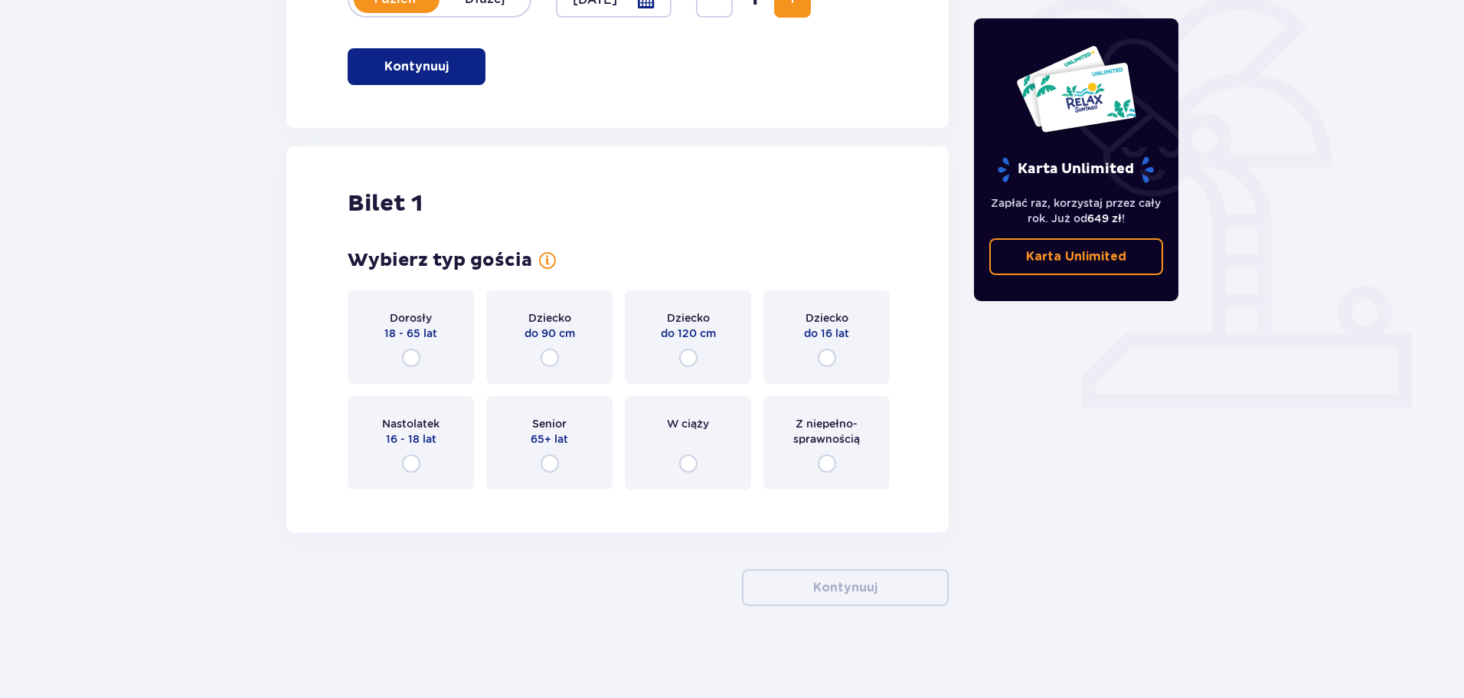
click at [397, 325] on p "18 - 65 lat" at bounding box center [410, 332] width 53 height 15
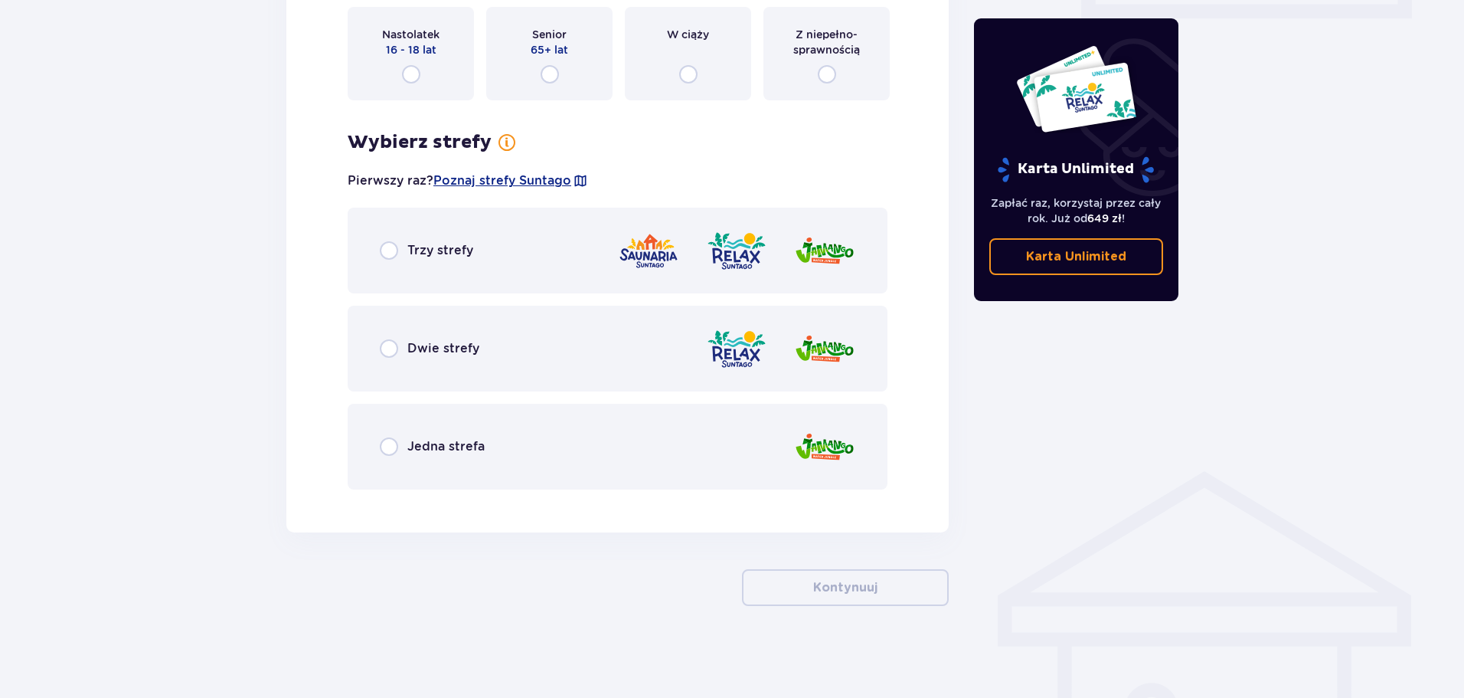
click at [518, 293] on div "Trzy strefy" at bounding box center [618, 251] width 540 height 86
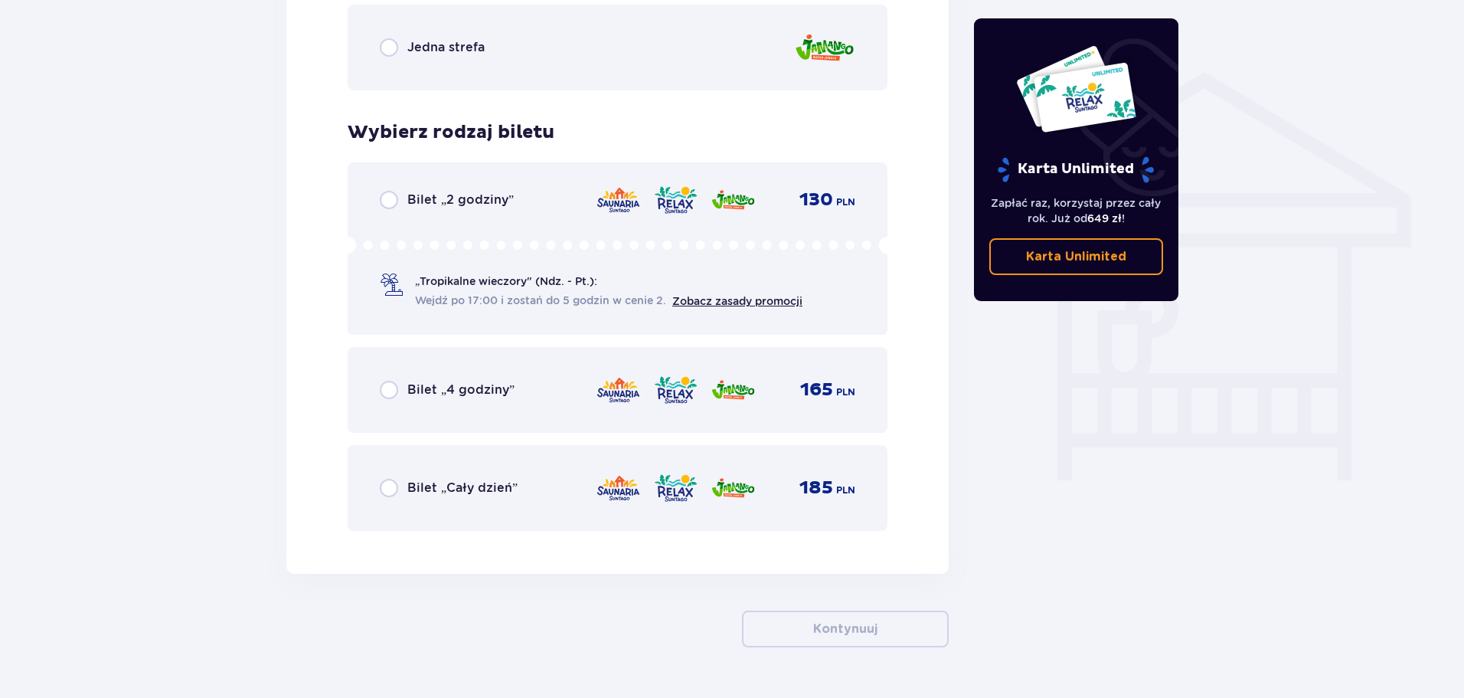
scroll to position [1136, 0]
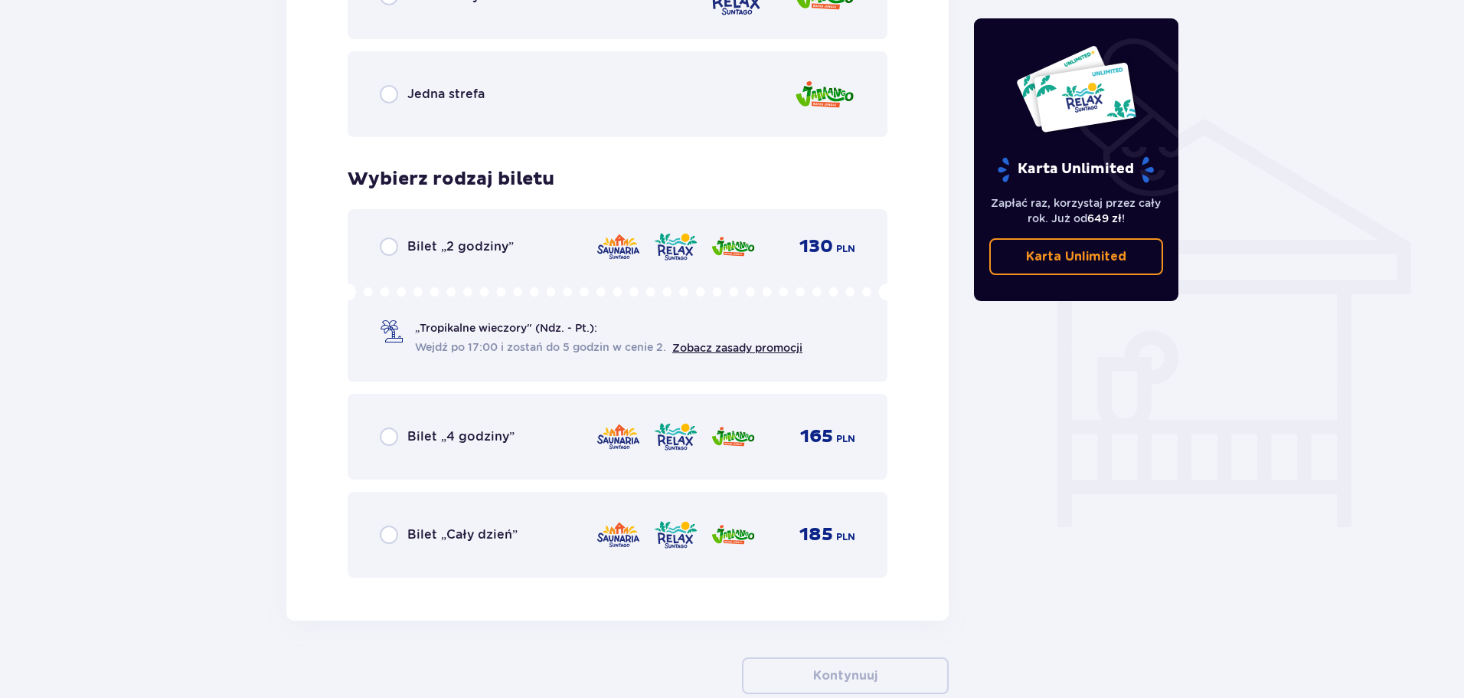
scroll to position [830, 0]
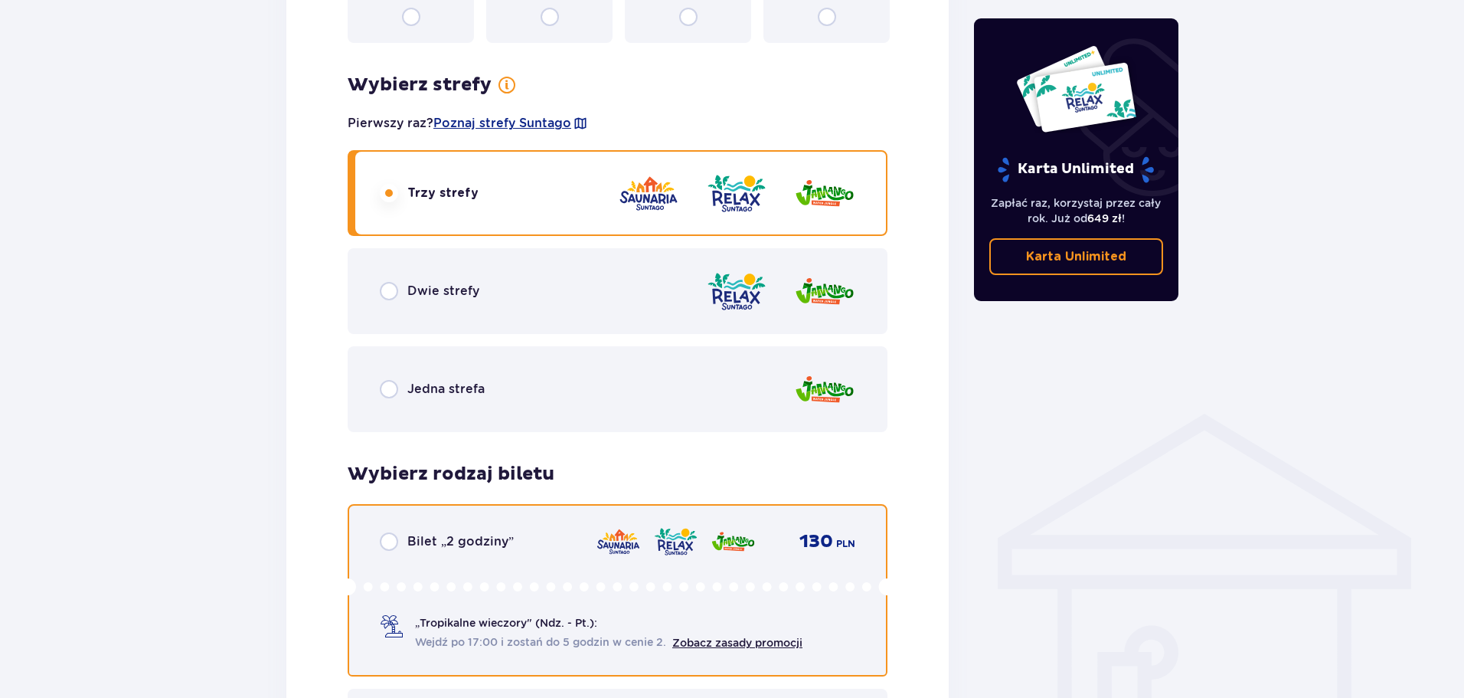
click at [386, 542] on input "radio" at bounding box center [389, 541] width 18 height 18
radio input "true"
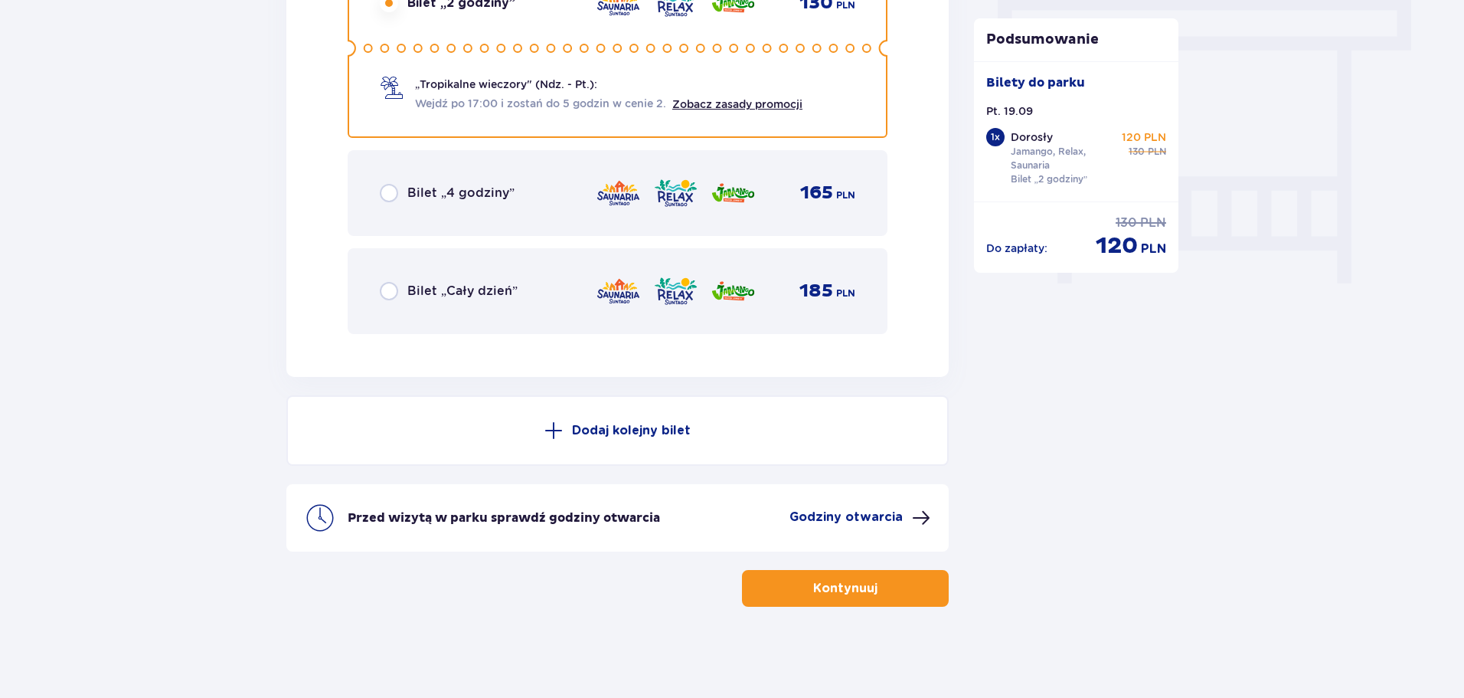
scroll to position [1369, 0]
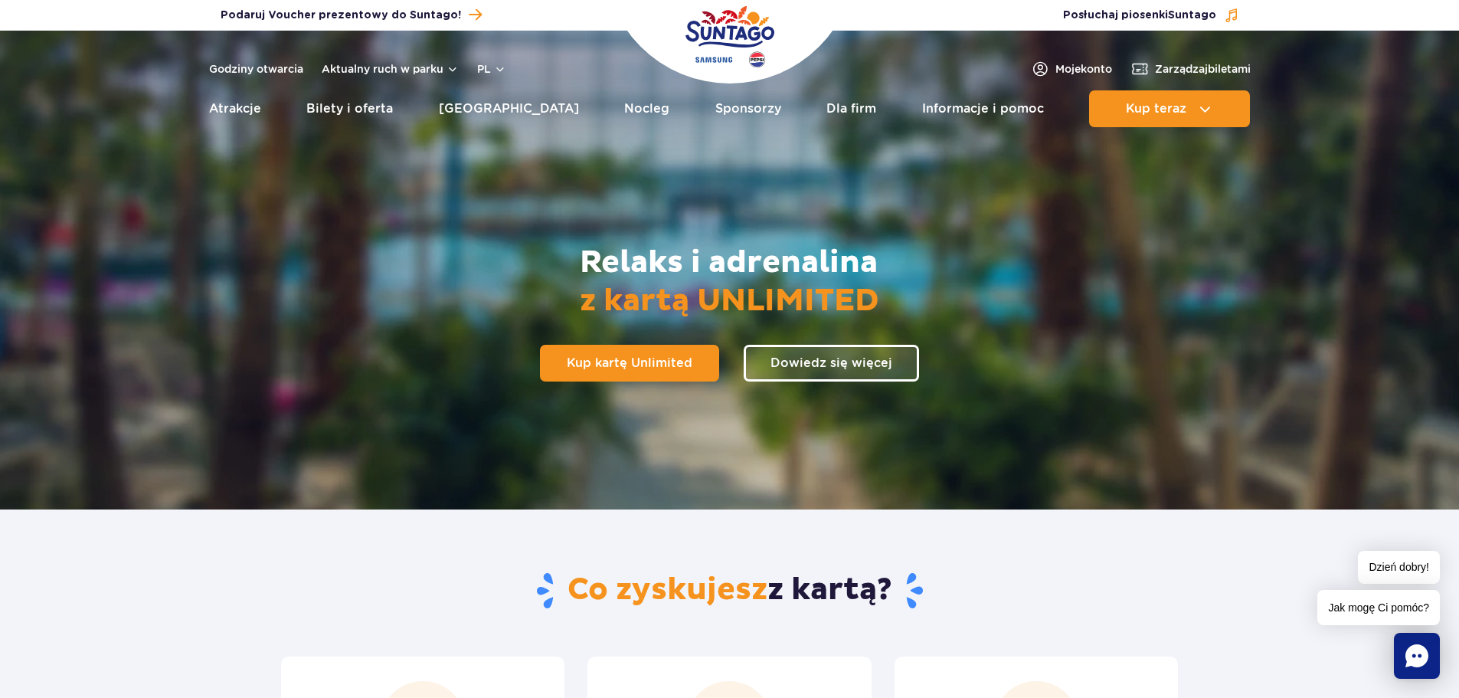
scroll to position [77, 0]
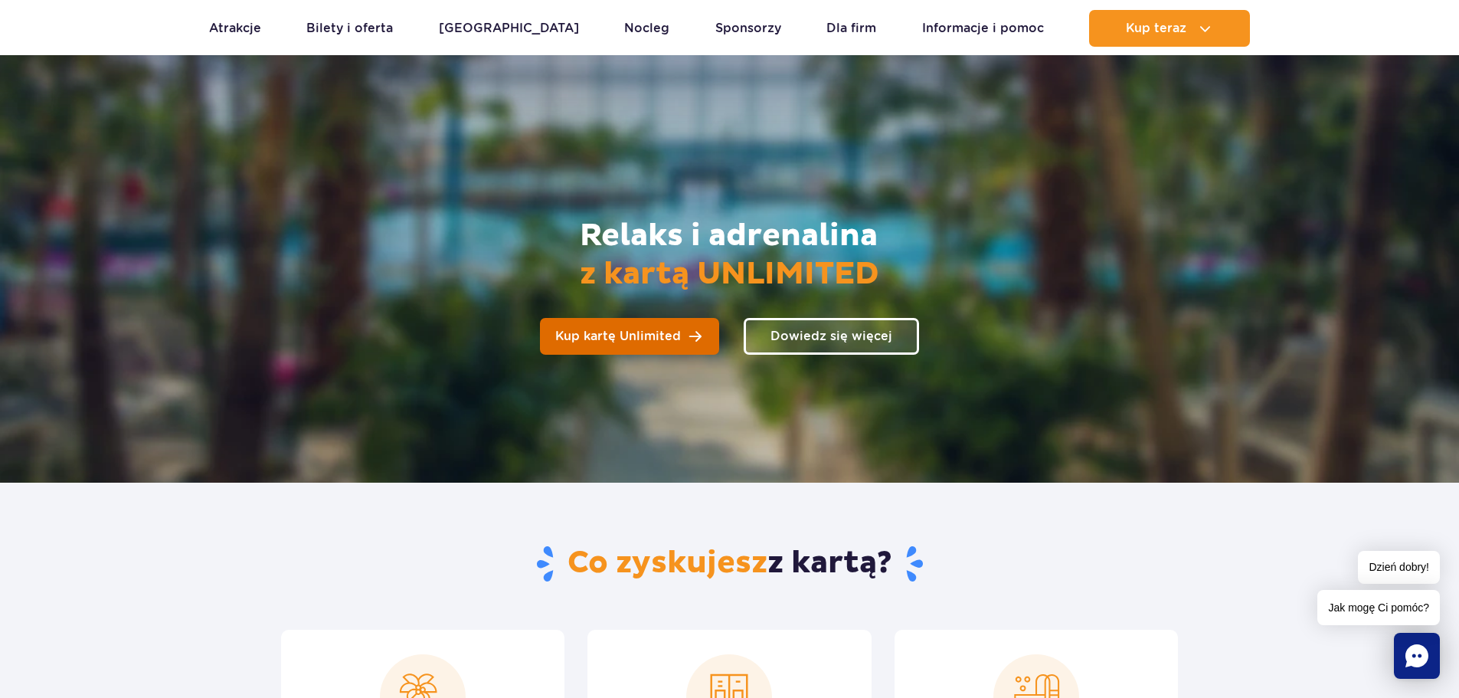
click at [583, 345] on link "Kup kartę Unlimited" at bounding box center [629, 336] width 179 height 37
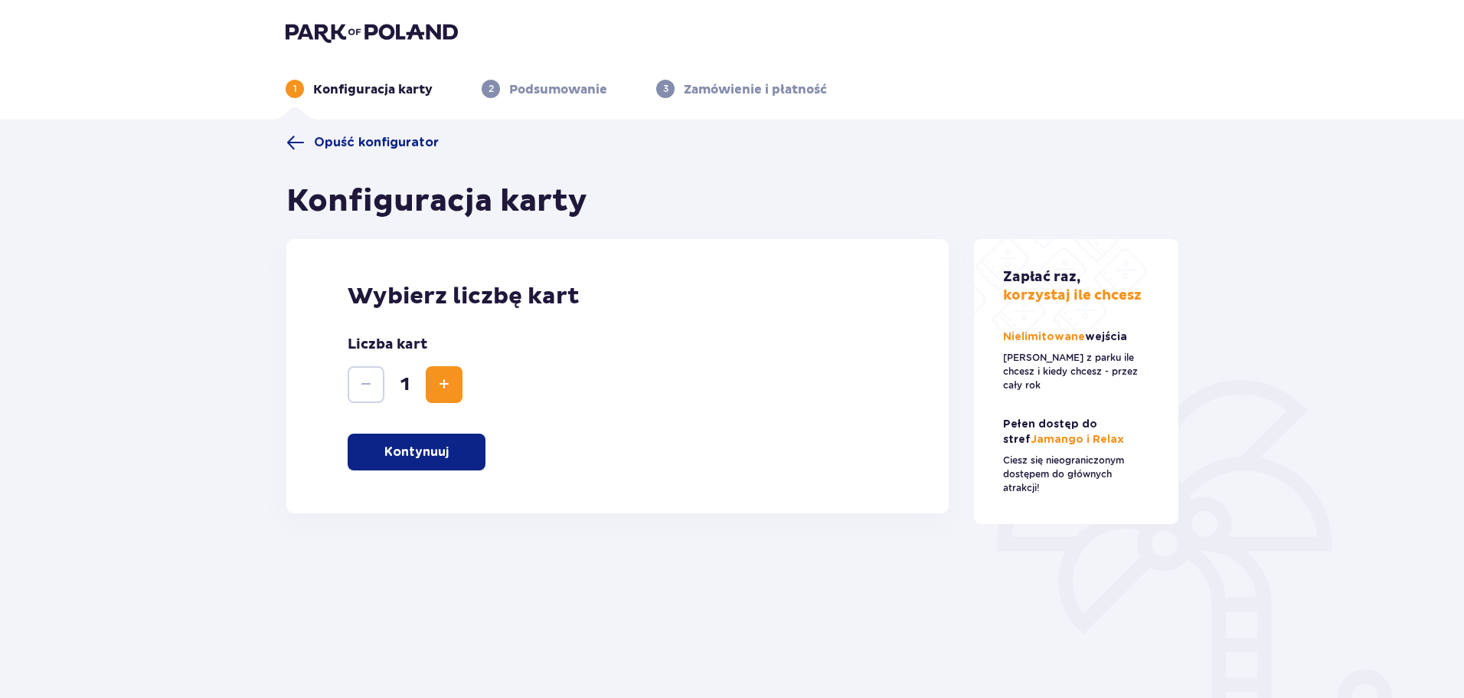
click at [403, 450] on p "Kontynuuj" at bounding box center [416, 451] width 64 height 17
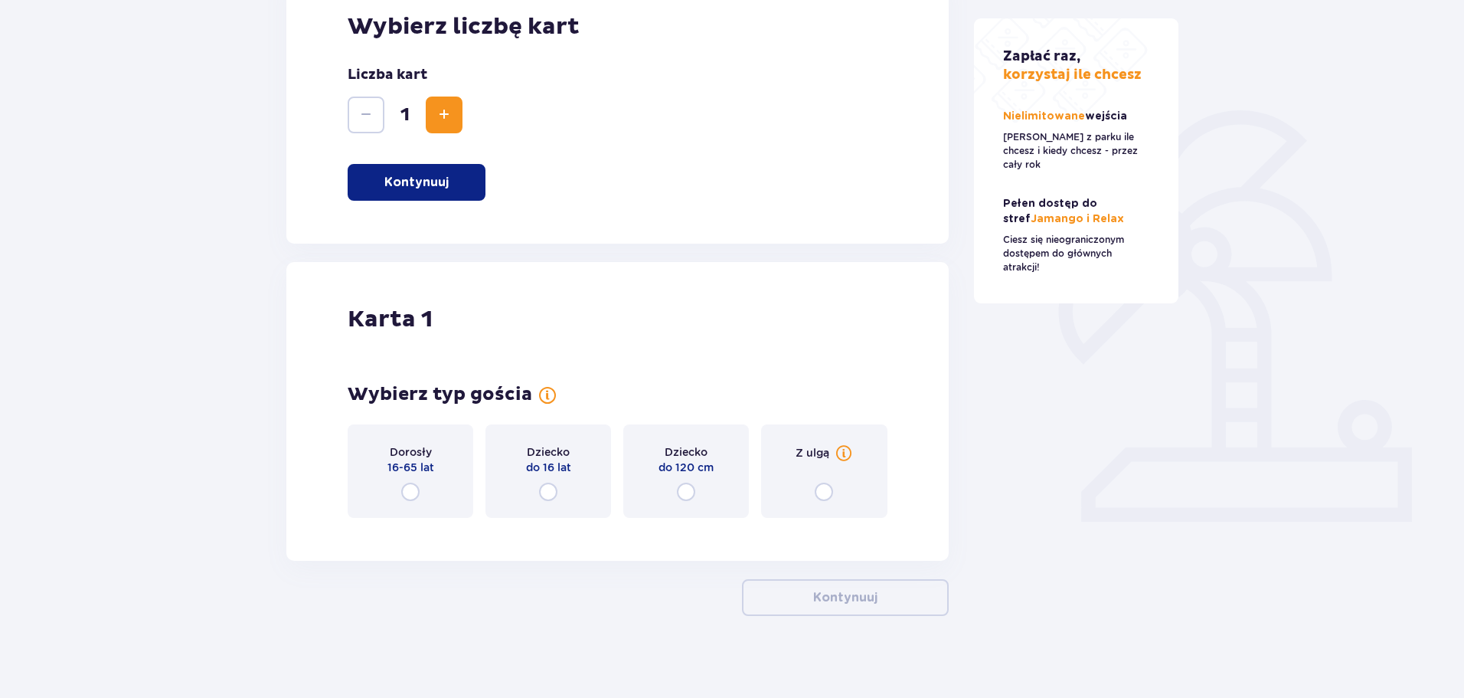
scroll to position [280, 0]
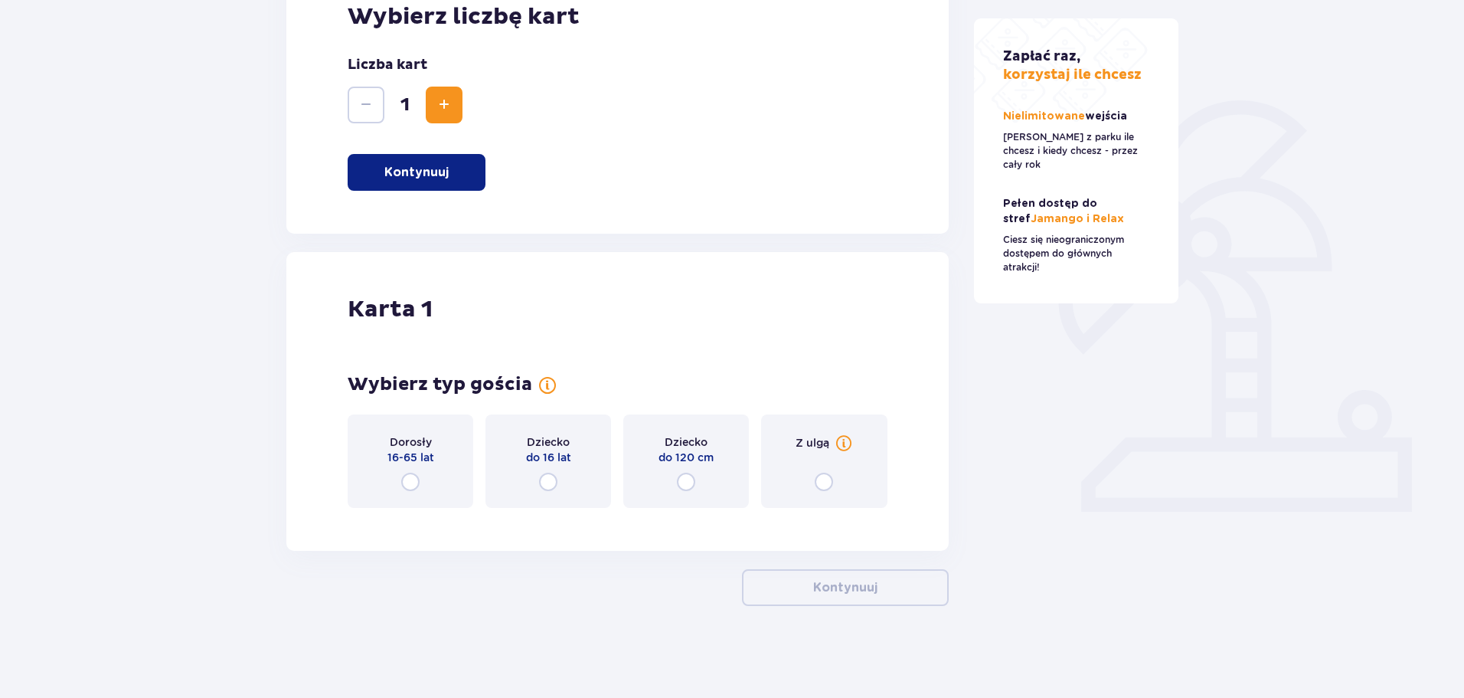
click at [387, 457] on p "16-65 lat" at bounding box center [410, 457] width 47 height 15
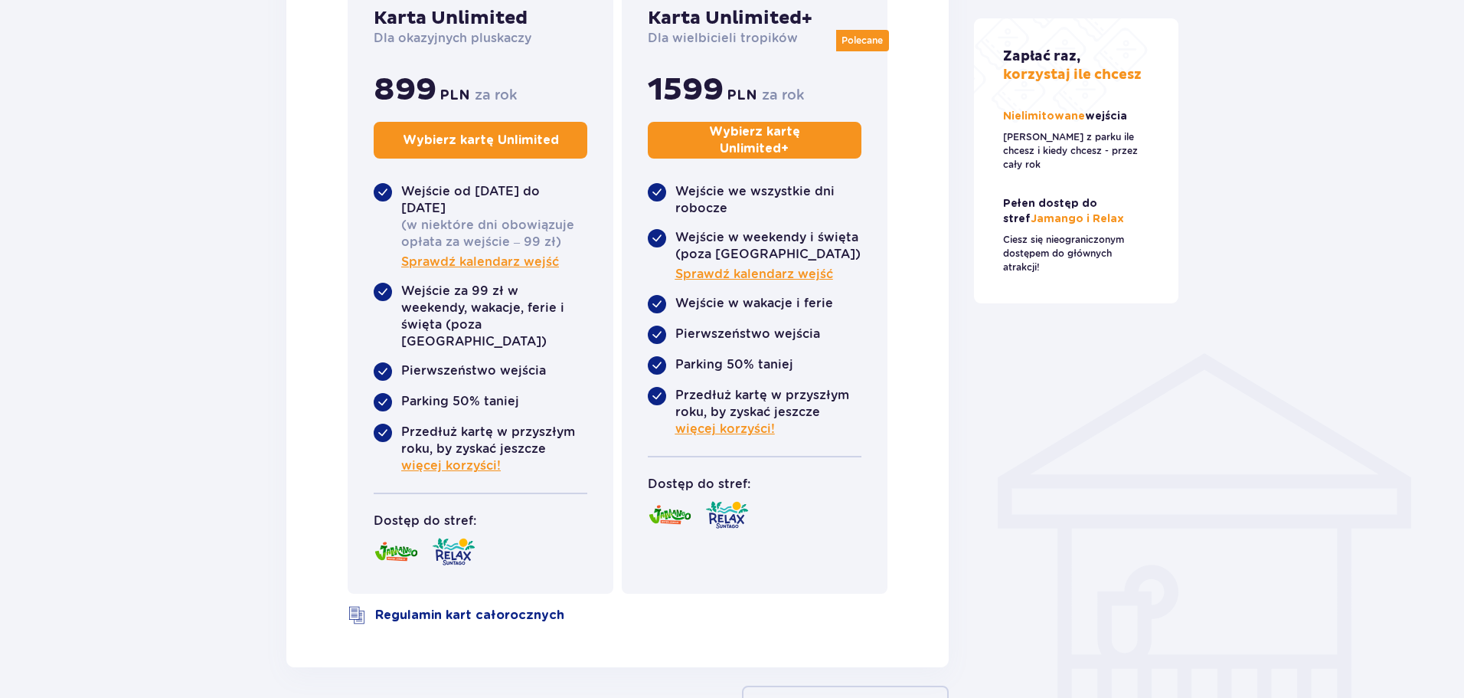
scroll to position [894, 0]
